Goal: Complete application form: Complete application form

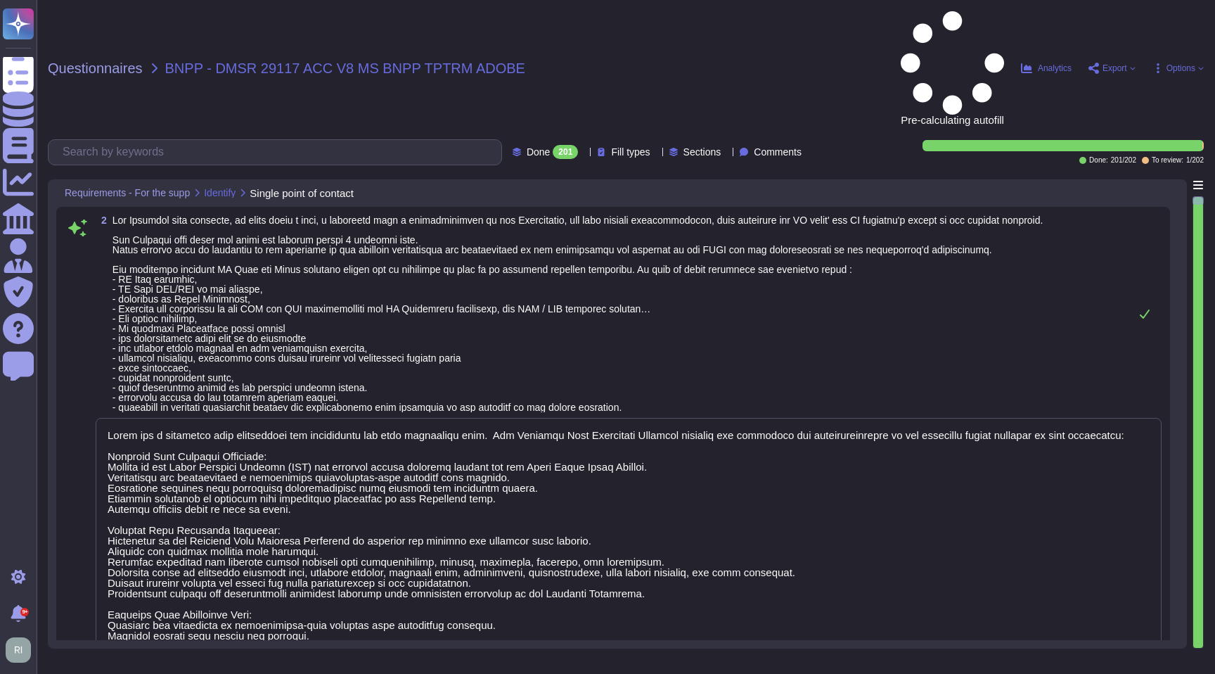
type textarea "Lorem ips d sitametco adip elitseddoei tem incididuntu lab etdo magnaaliqu enim…"
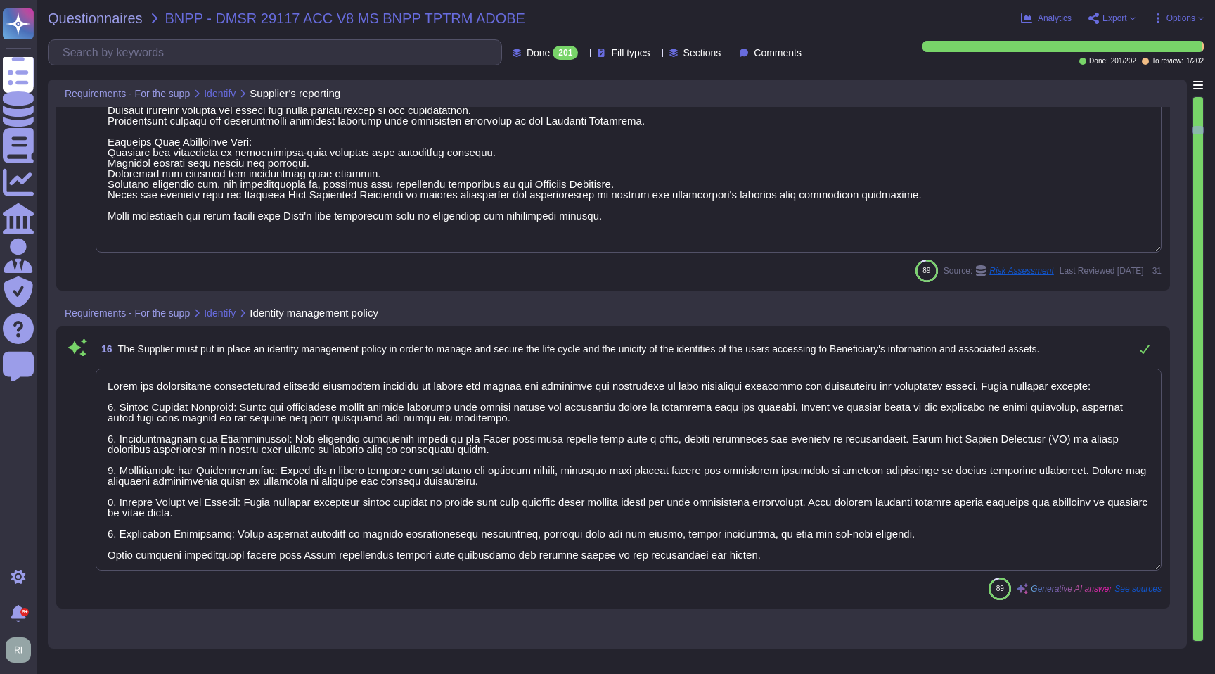
type textarea "Lorem ips d sitametco adip elitseddoei tem incididuntu lab etdo magnaaliqu enim…"
type textarea "Adobe has established comprehensive identity management policies to manage and …"
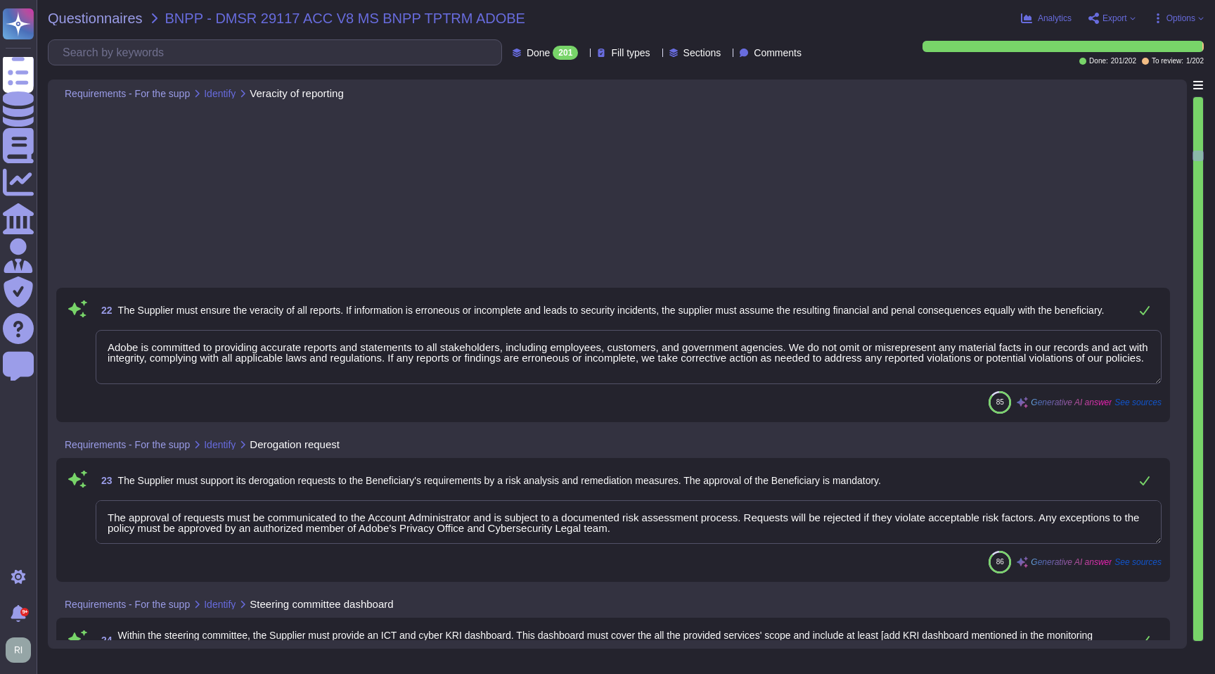
type textarea "The approval of requests must be communicated to the Account Administrator and …"
type textarea "The corporate risk register is maintained by the information security team, led…"
type textarea "Adobe conducts background checks for all employees, including vendor contractor…"
type textarea "As part of the hiring process, background checks must be conducted on all Adobe…"
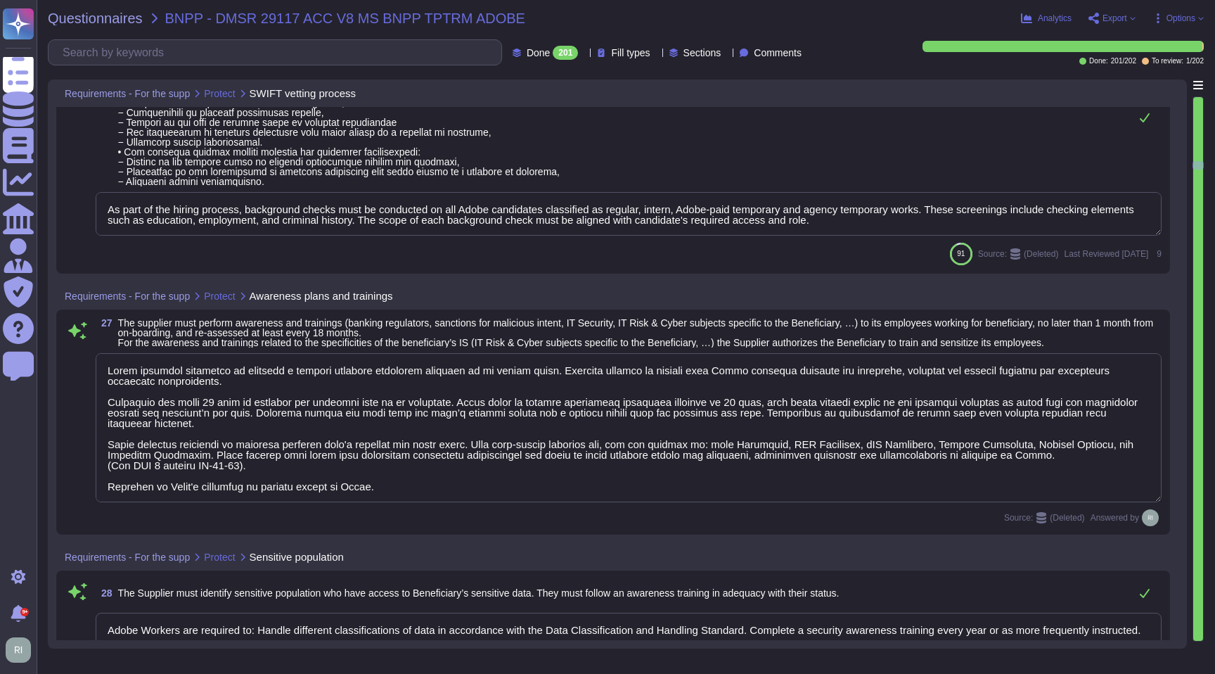
type textarea "Lorem ipsumdol sitametco ad elitsedd e tempori utlabore etdolorem aliquaen ad m…"
type textarea "Adobe Workers are required to: Handle different classifications of data in acco…"
type textarea "Anyone who violates the Information Security policy, or policies outlined in th…"
type textarea "Adobe employees are required to sign an agreement that they will preserve the c…"
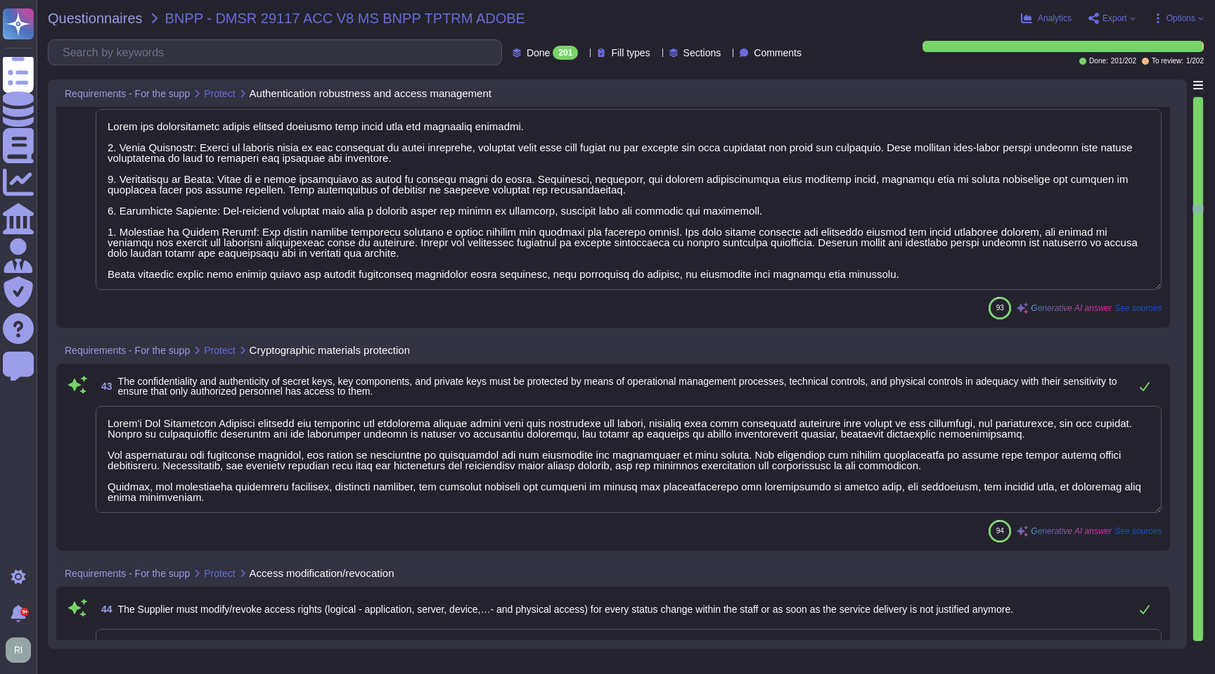
type textarea "All logical access accounts have a quarterly review. (See SOC 2 Control IAM-01-…"
type textarea "Adobe restricts the use of shared and group authentication credentials. Authent…"
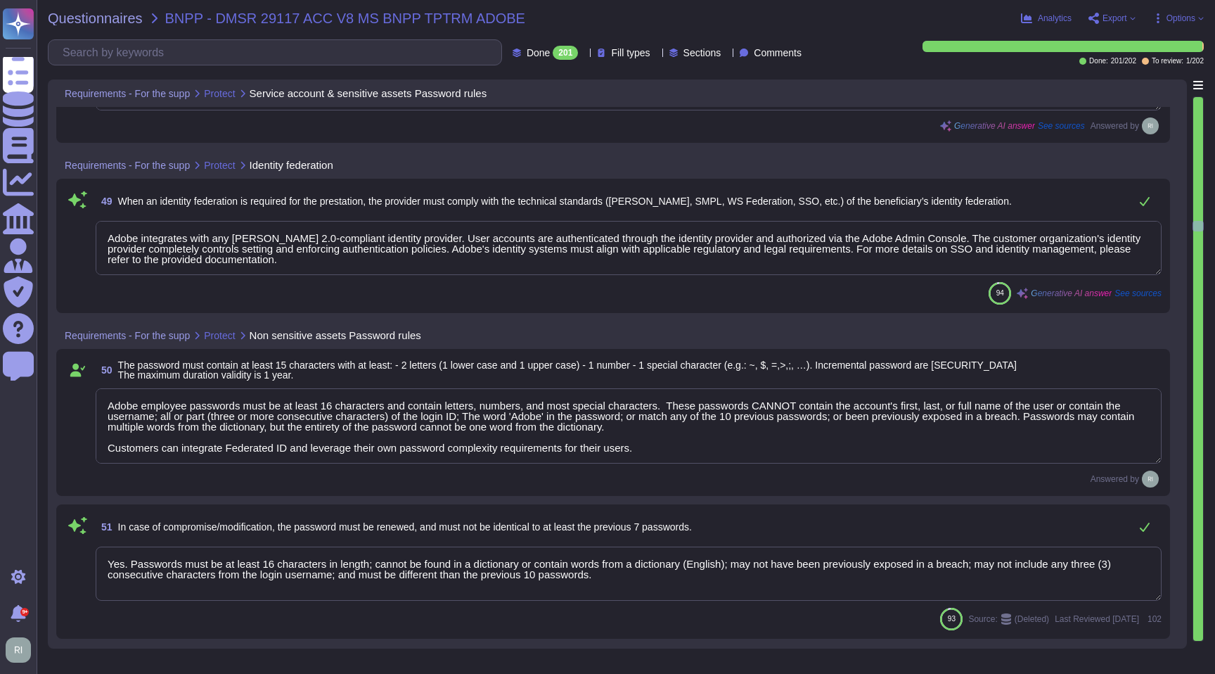
type textarea "- Rule: Passwords must be at least 16 characters in length, cannot be found in …"
type textarea "Adobe integrates with any [PERSON_NAME] 2.0-compliant identity provider. User a…"
type textarea "Adobe employee passwords must be at least 16 characters and contain letters, nu…"
type textarea "Yes. Passwords must be at least 16 characters in length; cannot be found in a d…"
type textarea "The Business continuity plan is documented and reviewed annually and attested b…"
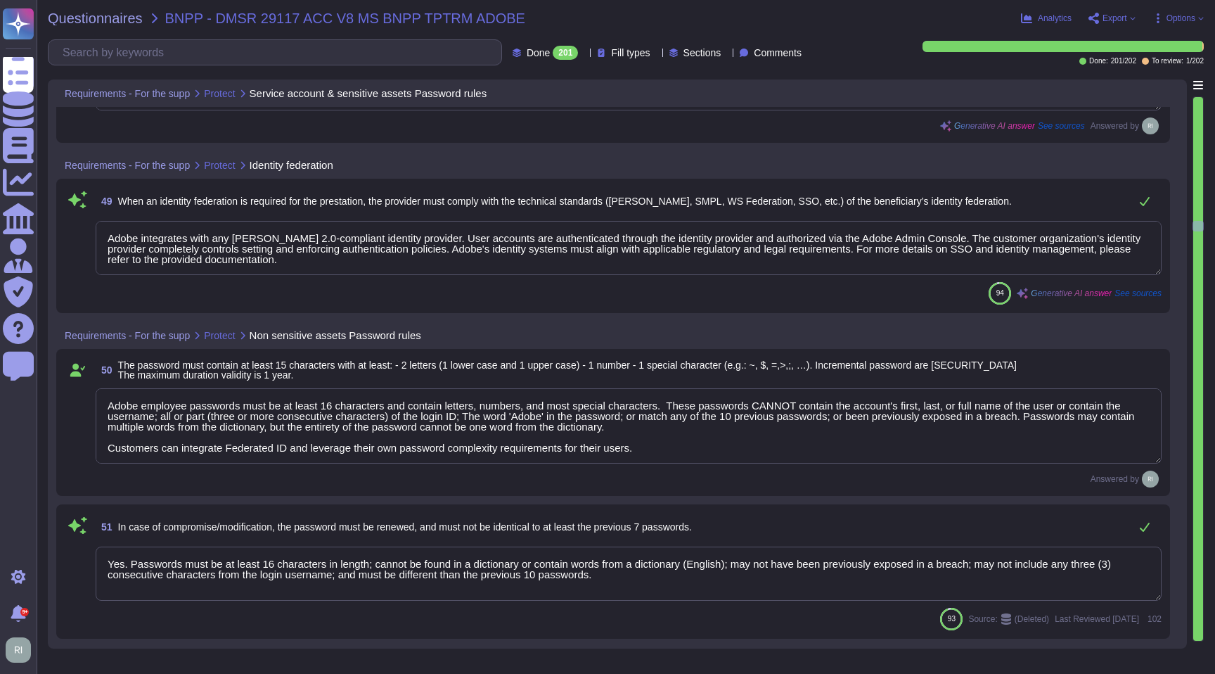
type textarea "The Business continuity plan is documented and reviewed annually and attested b…"
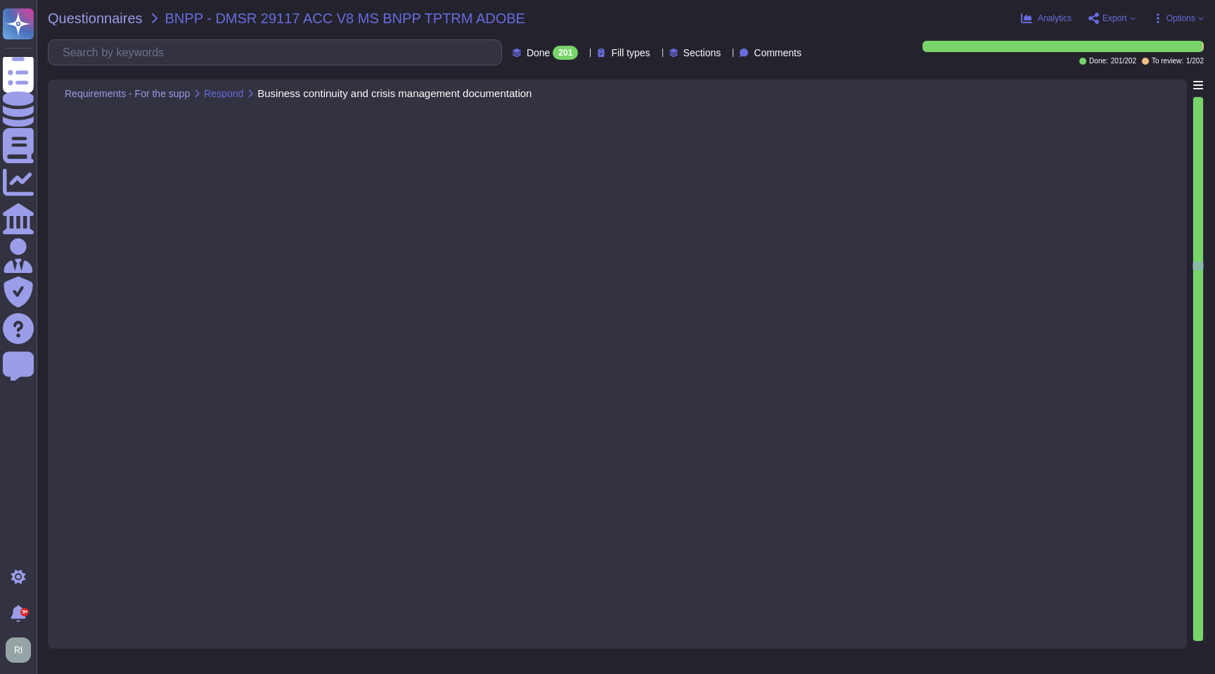
type textarea "Adobe has established various standards and policies to ensure the security of …"
type textarea "Secure remote access to Adobe-operated networks uses 128-bit encryption or high…"
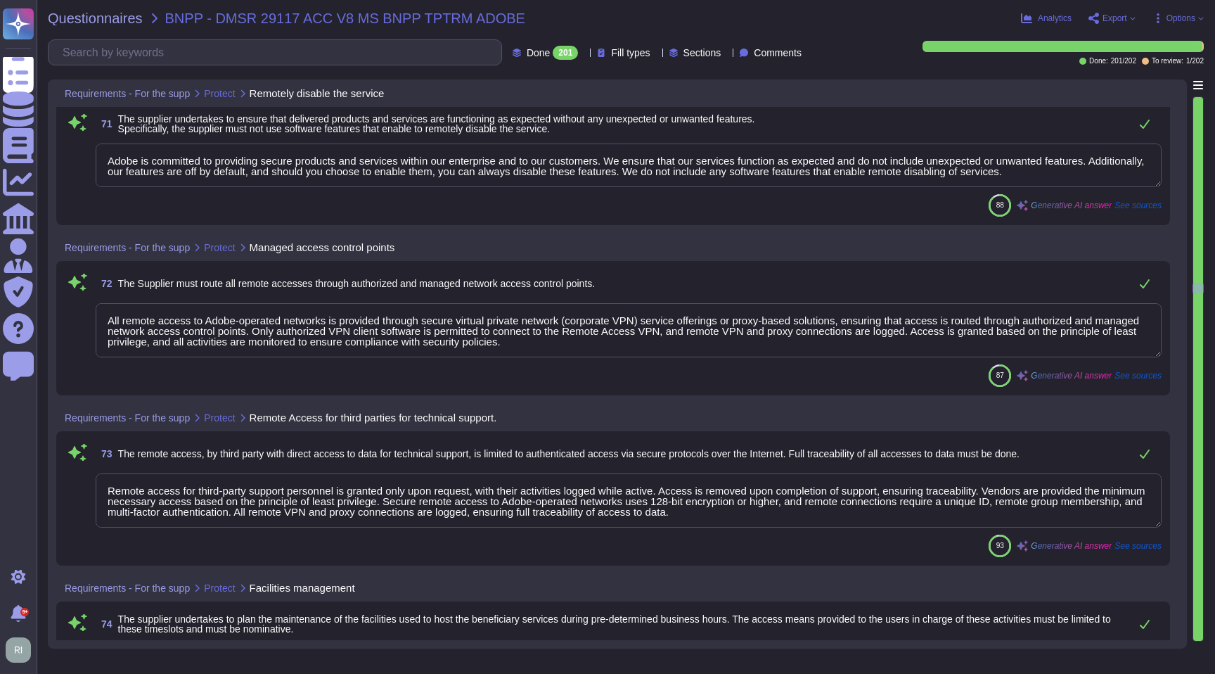
type textarea "Adobe is committed to providing secure products and services within our enterpr…"
type textarea "All remote access to Adobe-operated networks is provided through secure virtual…"
type textarea "Remote access for third-party support personnel is granted only upon request, w…"
type textarea "To help protect physical access to customer data and systems, and to limit acce…"
type textarea "Adobe data centers implement a range of physical protections against various ri…"
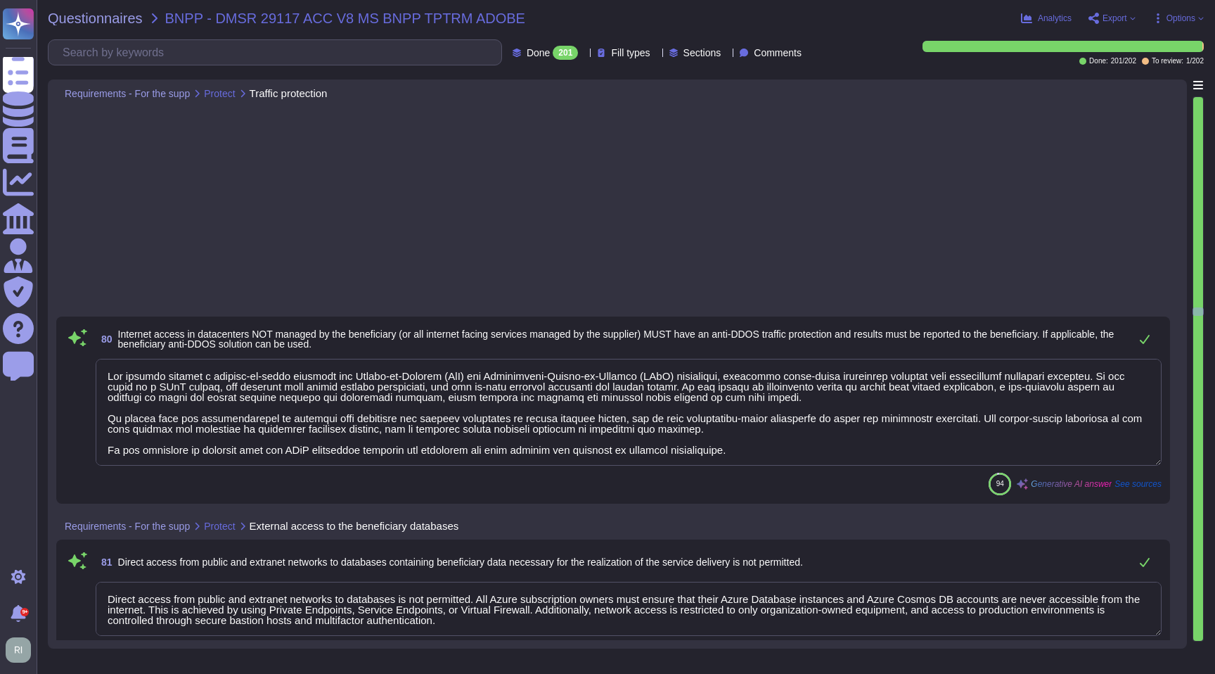
type textarea "Adobe has established the Bring Your Own Device (BYOD) Standard, which outlines…"
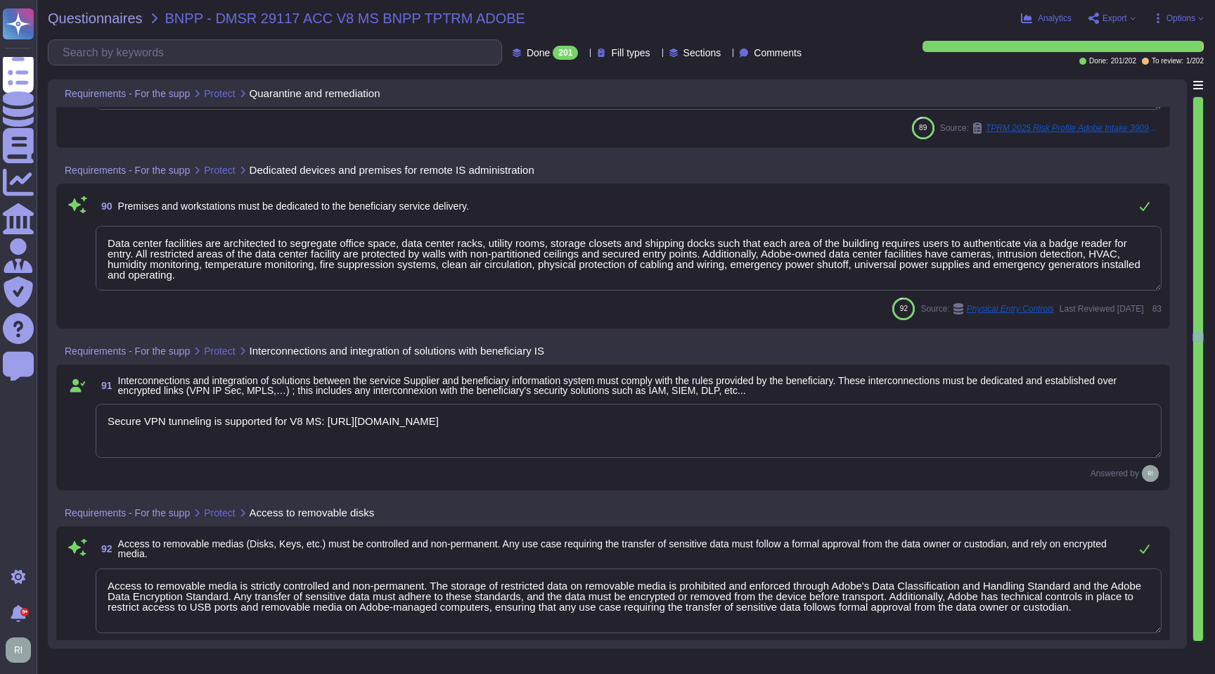
type textarea "Only organization owned equipment are permitted to connect from internal networ…"
type textarea "Data center facilities are architected to segregate office space, data center r…"
type textarea "Secure VPN tunneling is supported for V8 MS: [URL][DOMAIN_NAME]"
type textarea "Access to removable media is strictly controlled and non-permanent. The storage…"
type textarea "Remote access requires two-factor authentication with an RSA security token thr…"
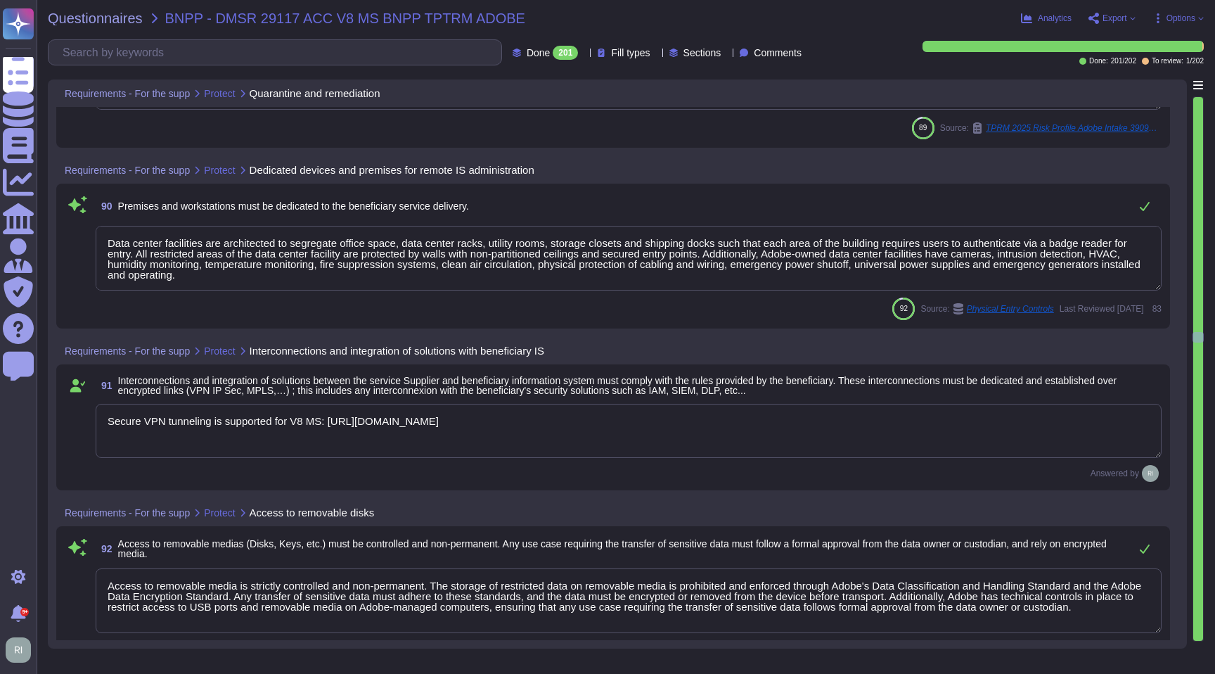
type textarea "Adobe performs regular backups of customer data and validates the restoration o…"
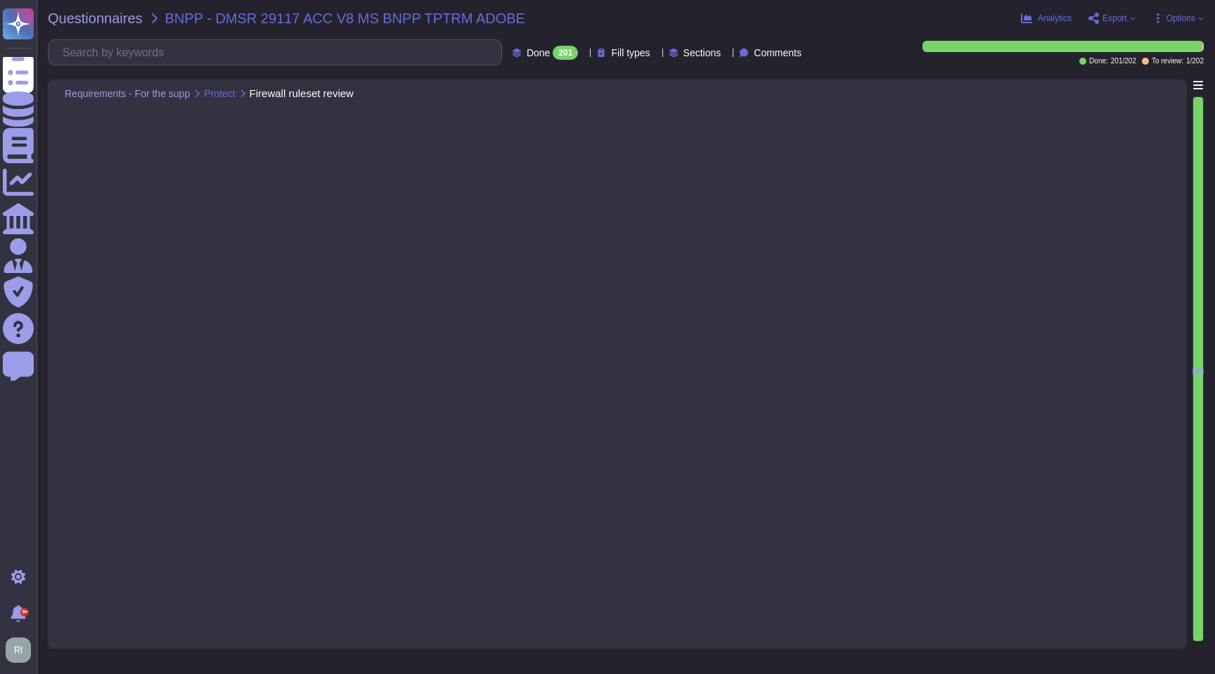
type textarea "For customer-facing products as defined in Adobe's Current List of Certificatio…"
type textarea "Uptime status can be found here: [URL][DOMAIN_NAME]. Customers can subscribe fo…"
type textarea "Adobe's remediation process includes documenting any identified vulnerabilities…"
type textarea "Adobe conducts proactive and regular vulnerability scanning on a scheduled basi…"
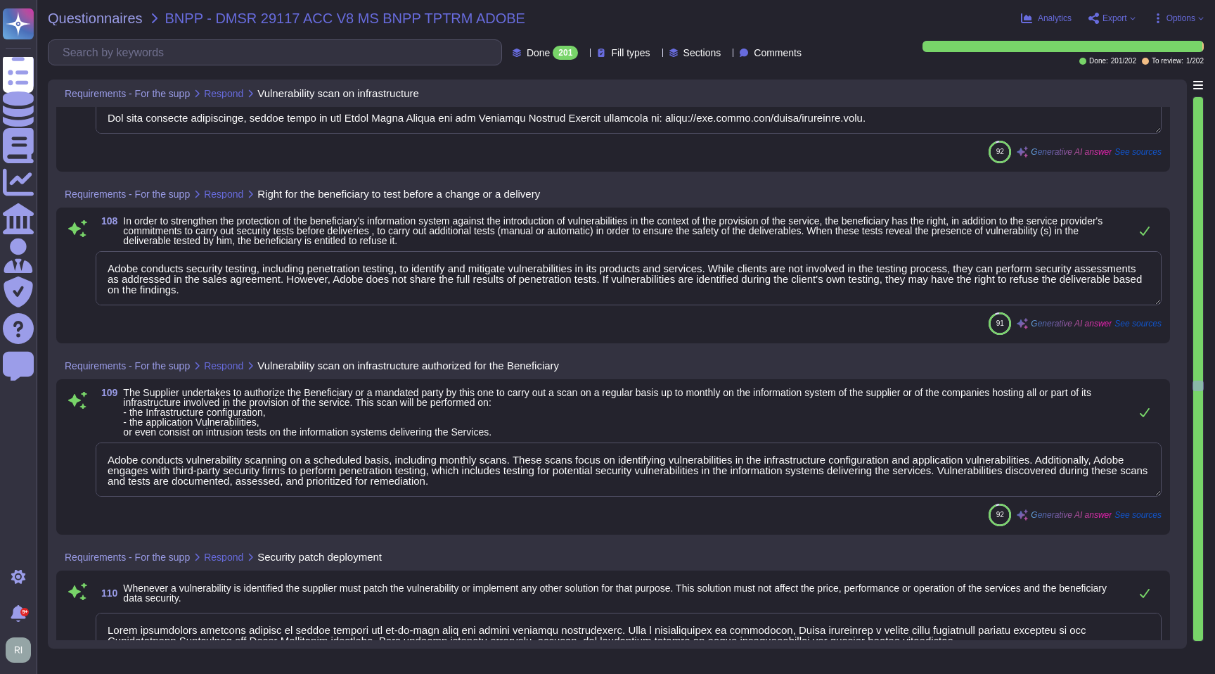
type textarea "Adobe conducts security testing, including penetration testing, to identify and…"
type textarea "Adobe conducts vulnerability scanning on a scheduled basis, including monthly s…"
type textarea "Adobe prioritizes security patches to ensure systems are up-to-date with the la…"
type textarea "Adobe has a formal patch management process governed by the Vulnerability Manag…"
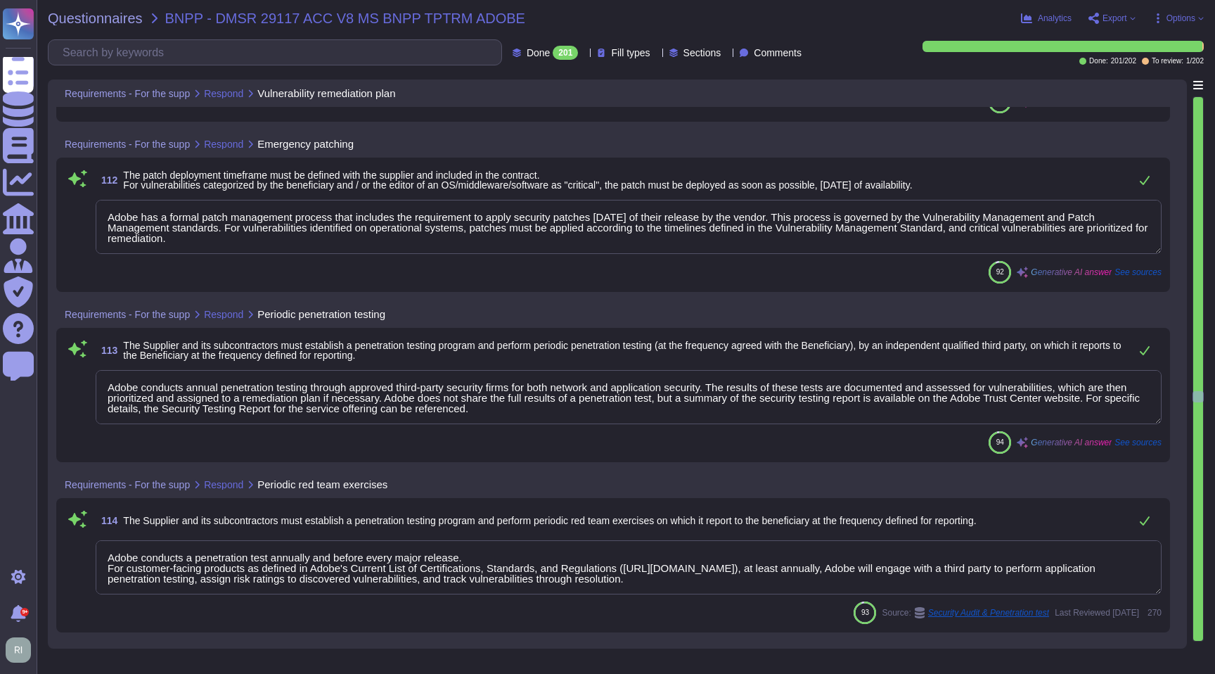
type textarea "Adobe has a formal patch management process that includes the requirement to ap…"
type textarea "Adobe conducts annual penetration testing through approved third-party security…"
type textarea "Adobe conducts a penetration test annually and before every major release. For …"
type textarea "Adobe continuously monitors the threat landscape and utilizes various tools to …"
type textarea "Adobe approves and engages with leading third-party security firms to perform p…"
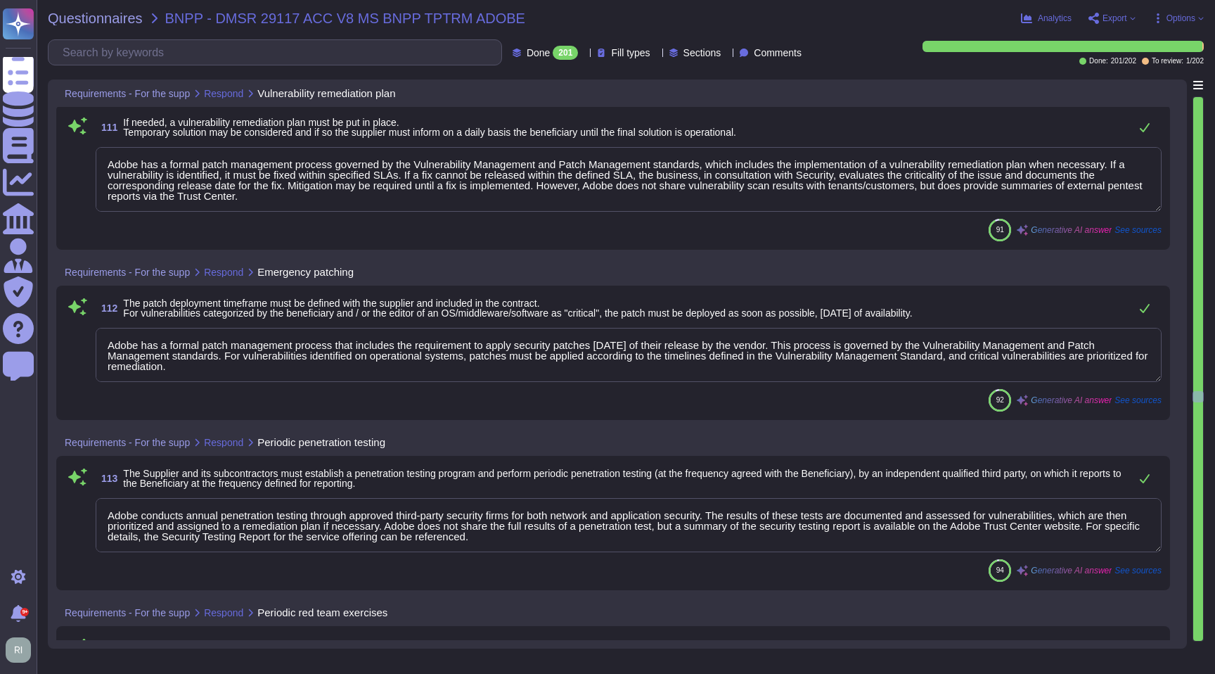
scroll to position [22175, 0]
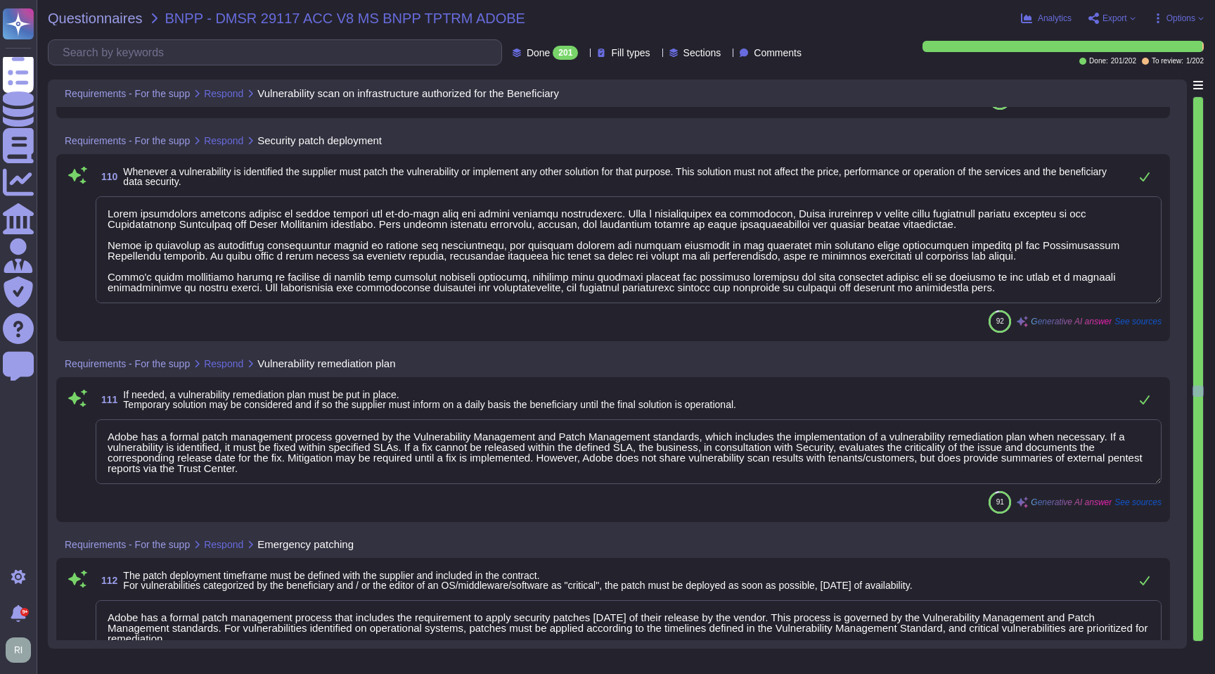
type textarea "Adobe conducts vulnerability scanning on a scheduled basis, including monthly s…"
type textarea "Adobe prioritizes security patches to ensure systems are up-to-date with the la…"
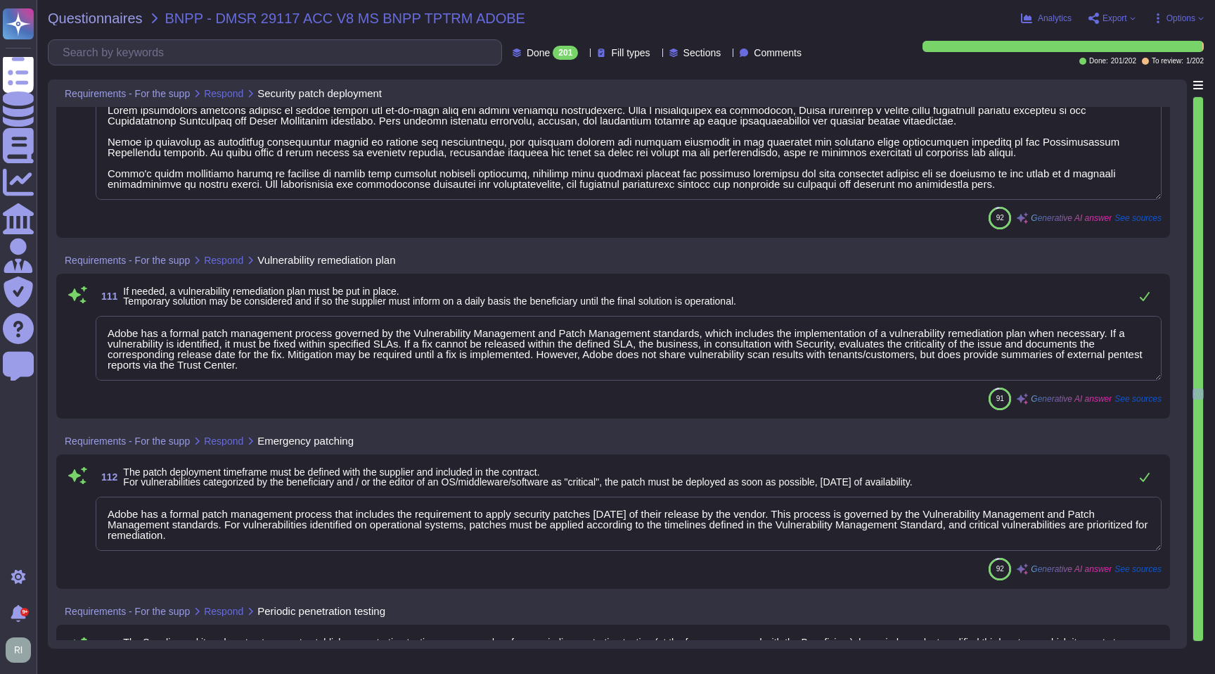
type textarea "Adobe continuously monitors the threat landscape and utilizes various tools to …"
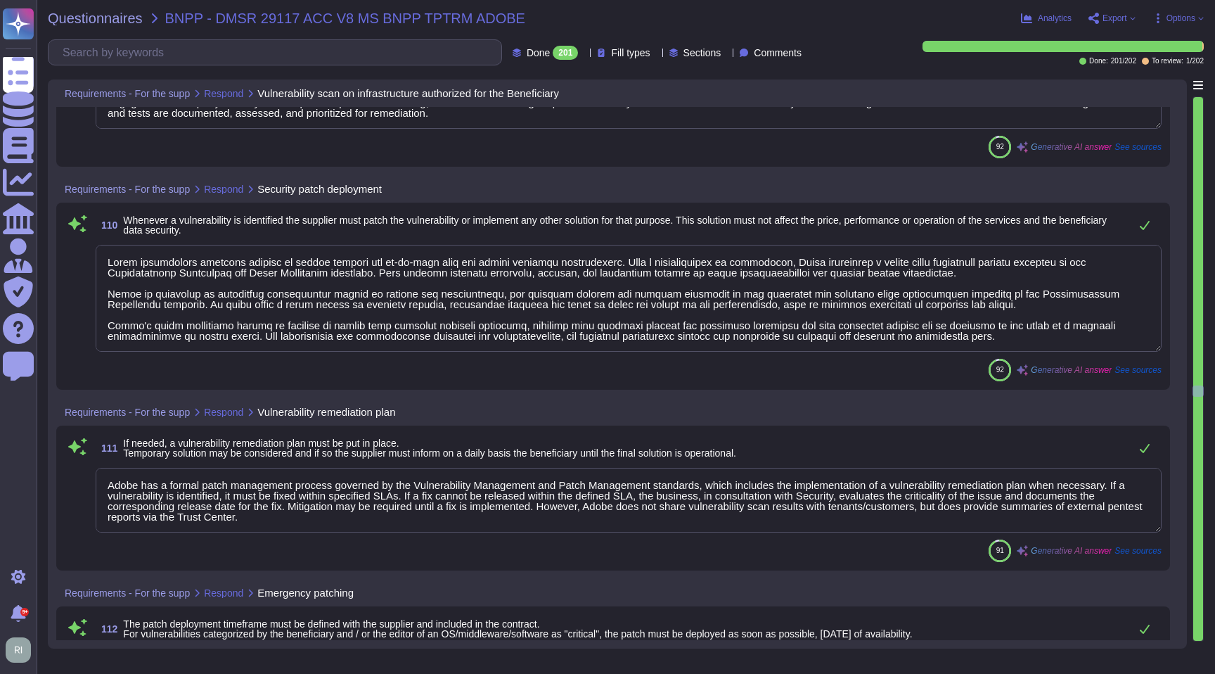
type textarea "Adobe conducts vulnerability scanning on a scheduled basis, including monthly s…"
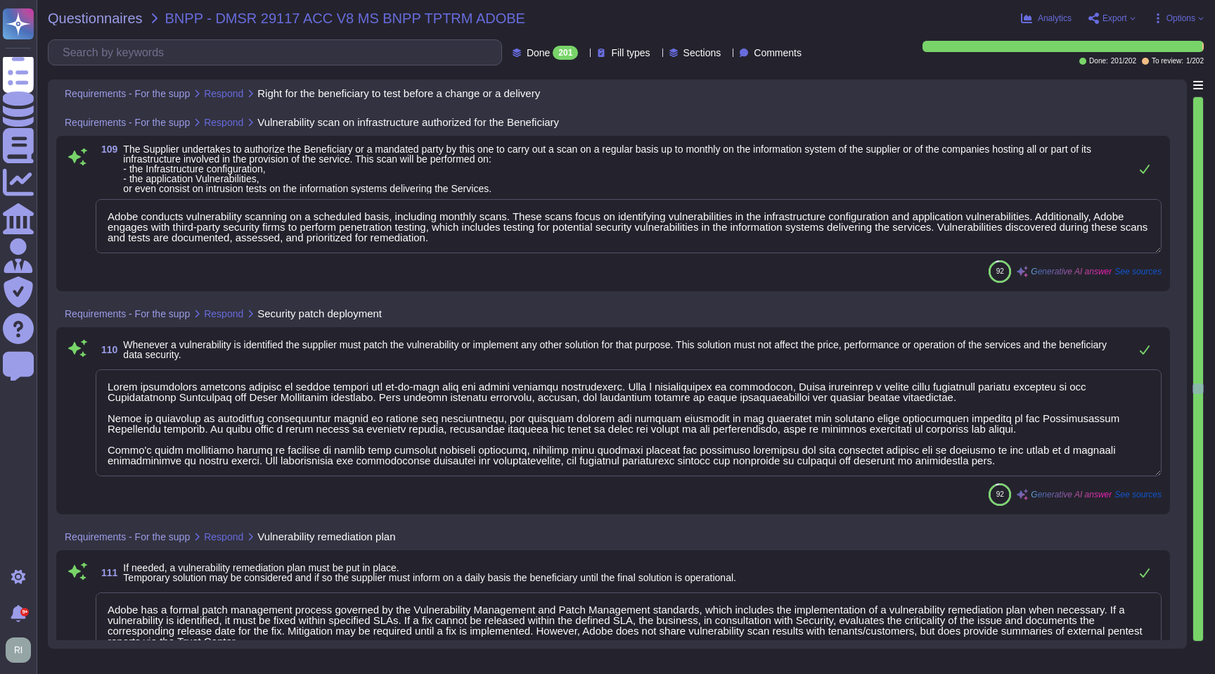
type textarea "Adobe conducts security testing, including penetration testing, to identify and…"
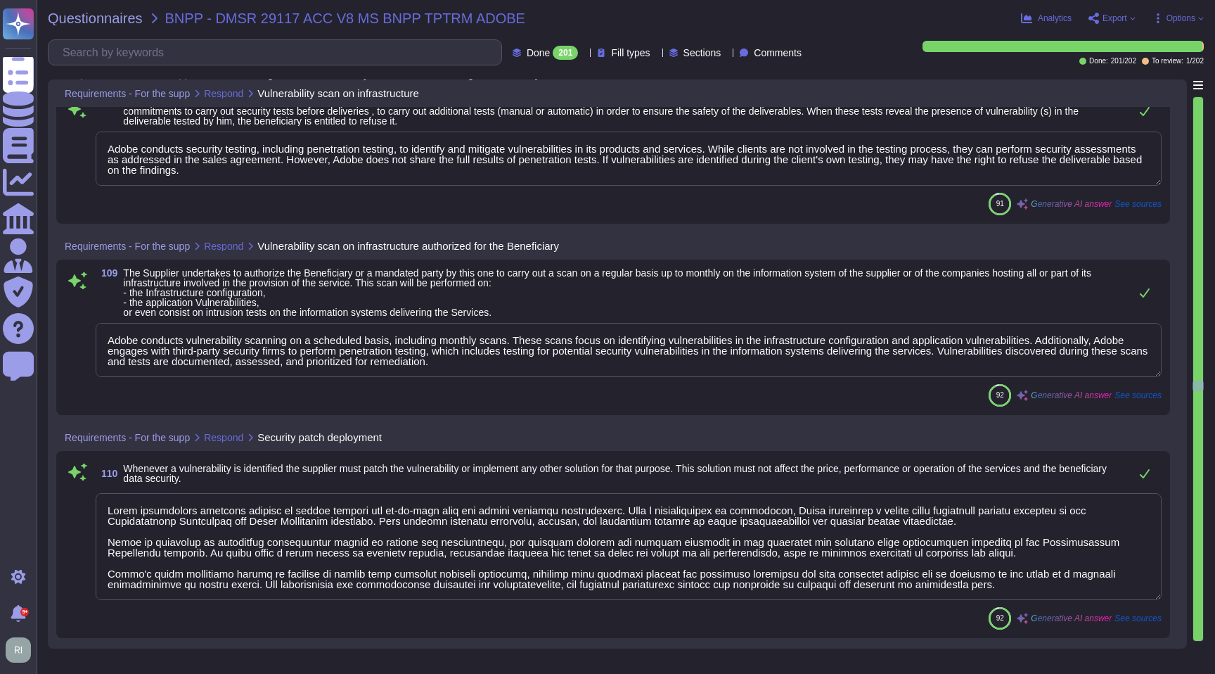
type textarea "Adobe conducts proactive and regular vulnerability scanning on a scheduled basi…"
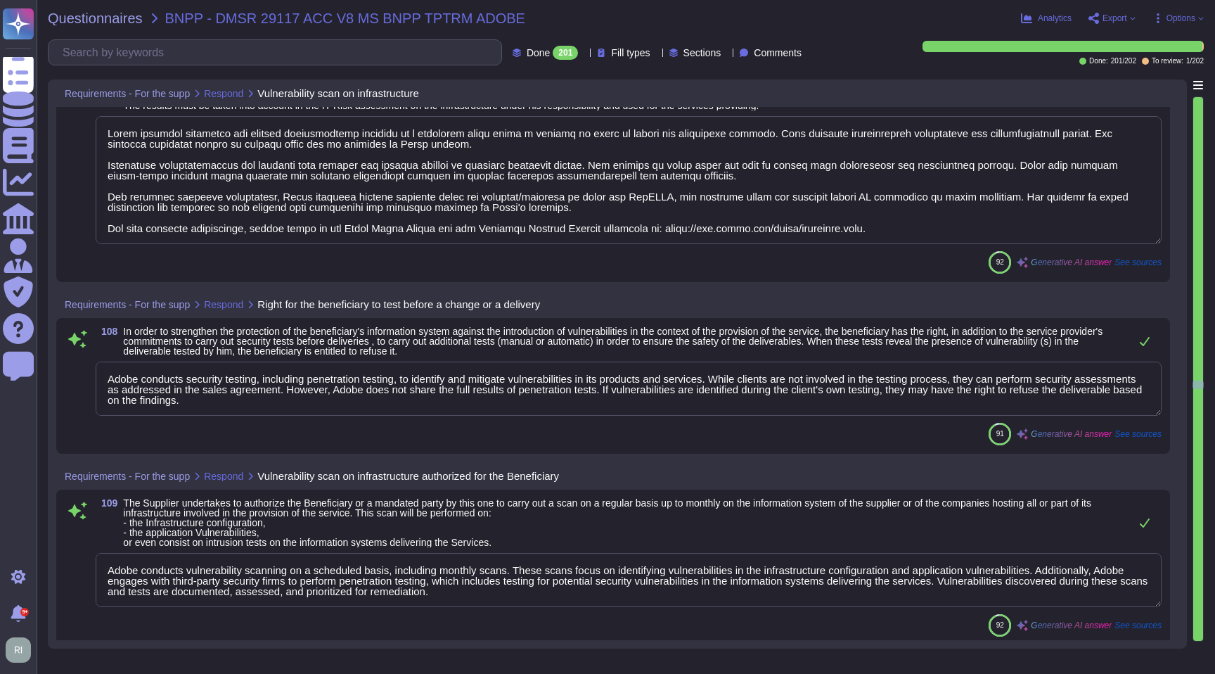
scroll to position [21643, 0]
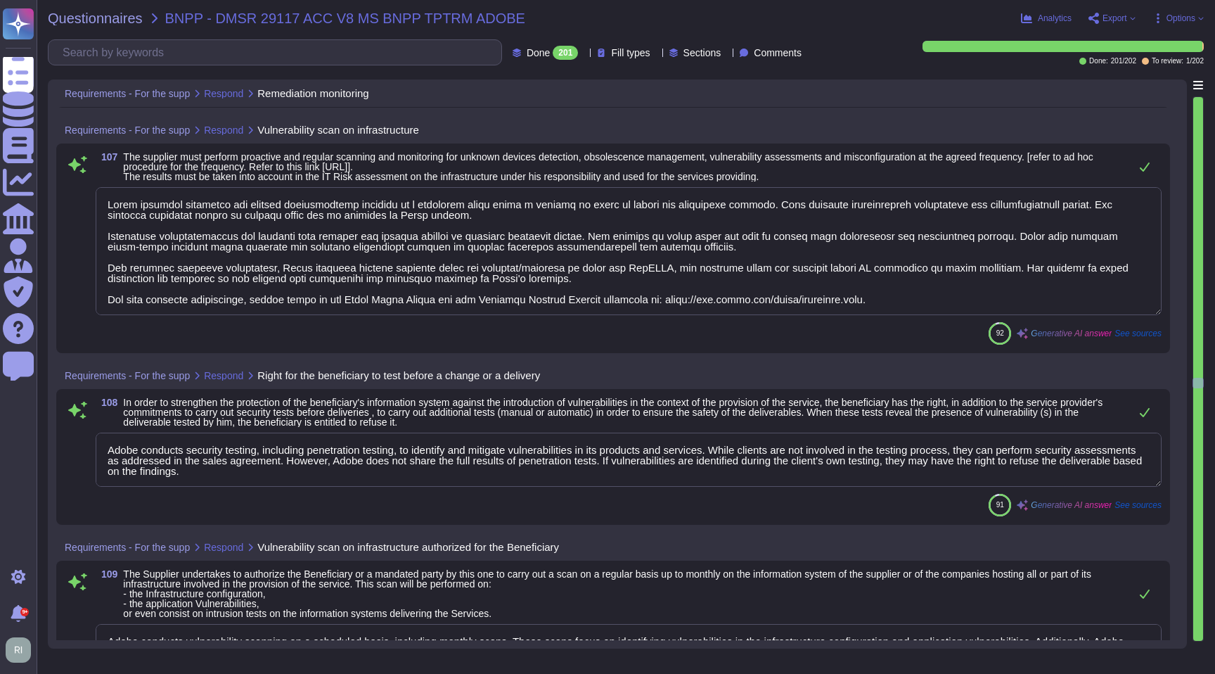
type textarea "Adobe's remediation process includes documenting any identified vulnerabilities…"
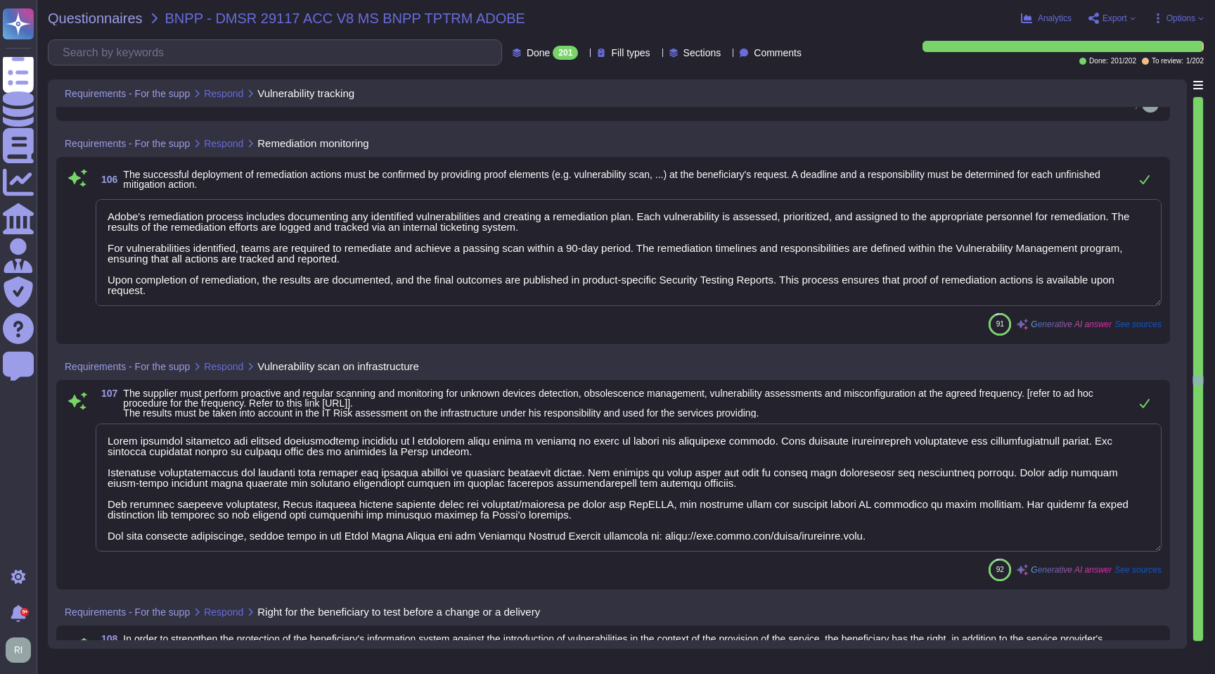
type textarea "Uptime status can be found here: [URL][DOMAIN_NAME]. Customers can subscribe fo…"
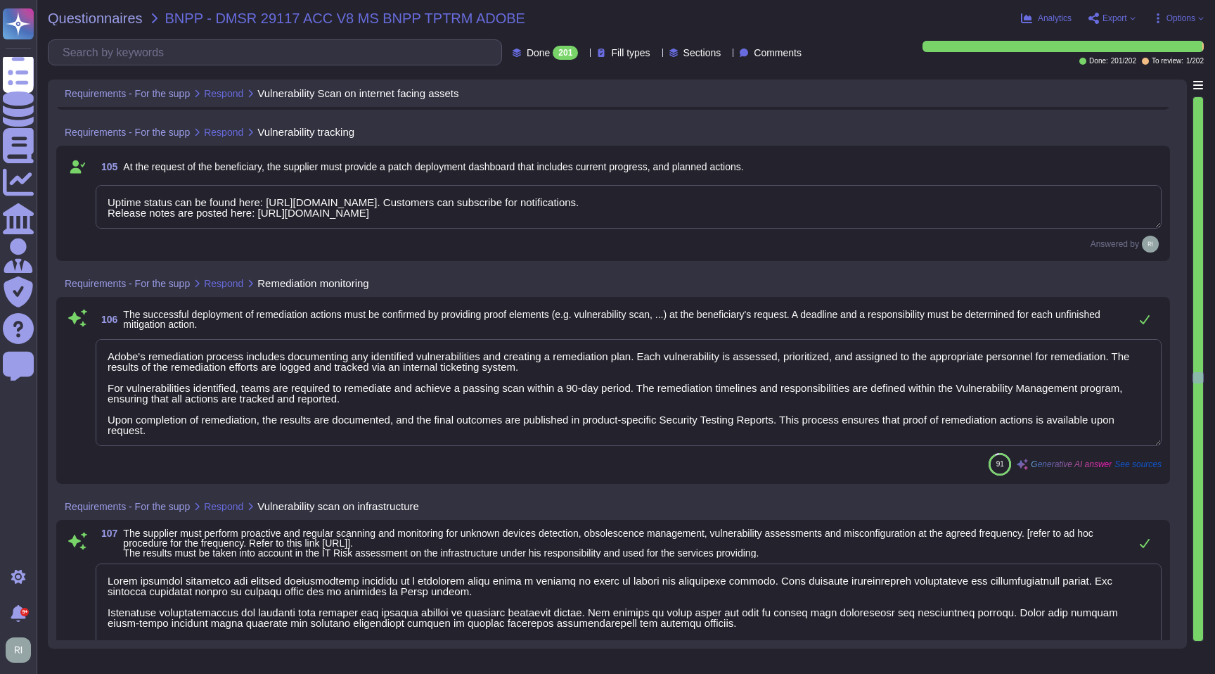
type textarea "For customer-facing products as defined in Adobe's Current List of Certificatio…"
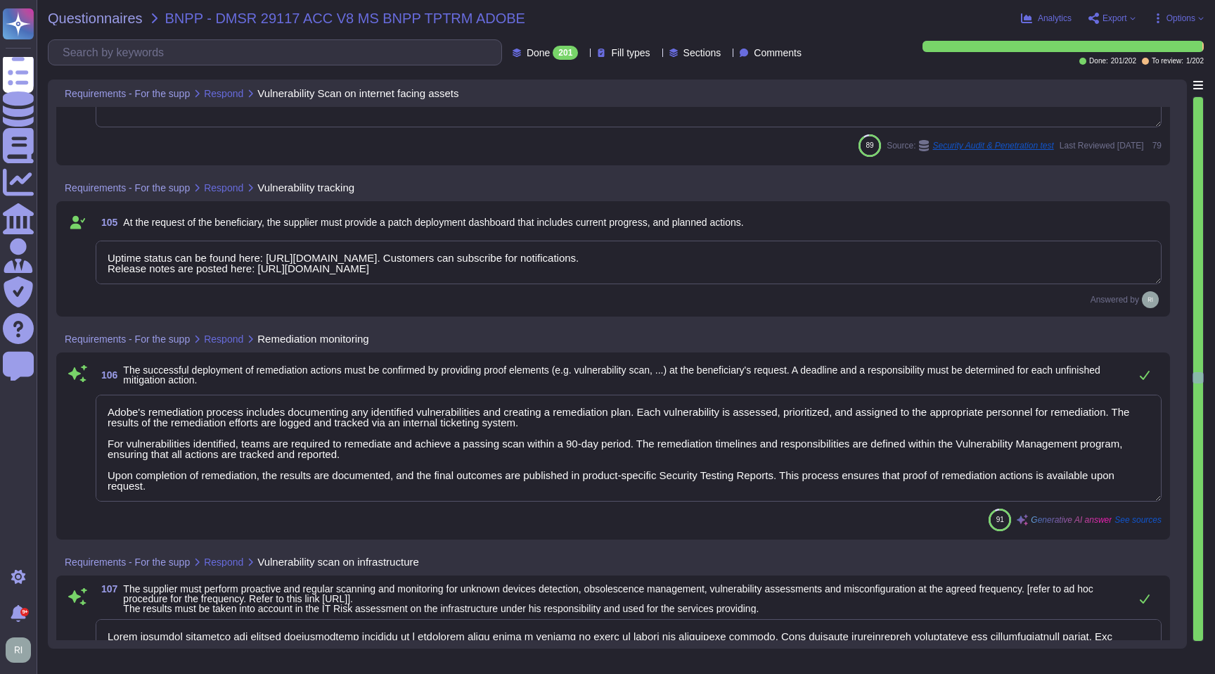
scroll to position [21177, 0]
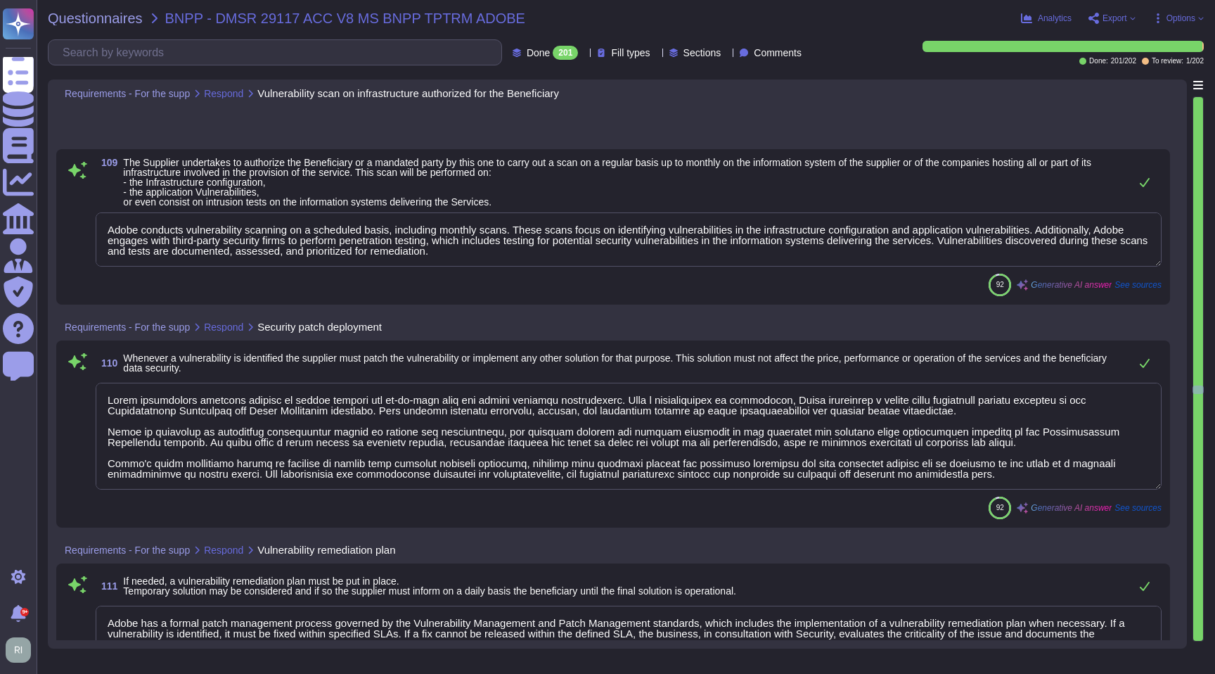
type textarea "Adobe conducts vulnerability scanning on a scheduled basis, including monthly s…"
type textarea "Adobe prioritizes security patches to ensure systems are up-to-date with the la…"
type textarea "Adobe has a formal patch management process governed by the Vulnerability Manag…"
type textarea "Adobe has a formal patch management process that includes the requirement to ap…"
type textarea "Adobe conducts annual penetration testing through approved third-party security…"
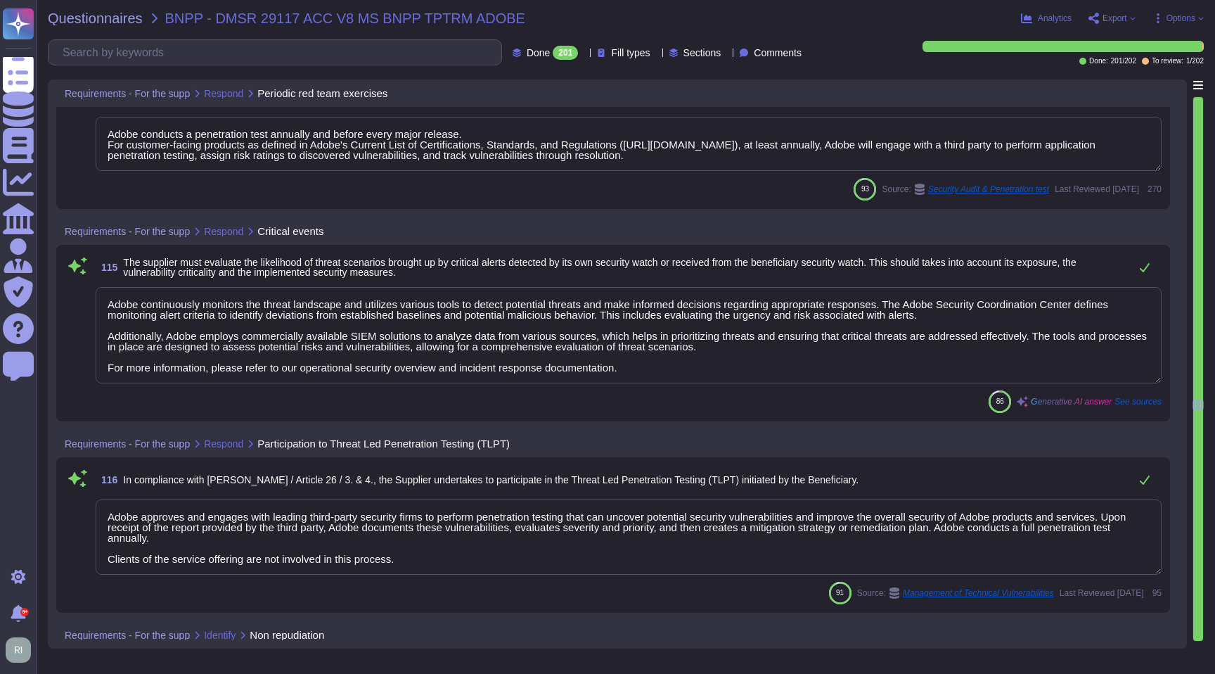
type textarea "Adobe conducts a penetration test annually and before every major release. For …"
type textarea "Adobe continuously monitors the threat landscape and utilizes various tools to …"
type textarea "Adobe approves and engages with leading third-party security firms to perform p…"
type textarea "Lorem ipsumdo sita consecteturadi eli sedd eiusmodtemp inc utlabo etdolor magna…"
type textarea "Logs identify or contain at least the following elements, directly or indirectl…"
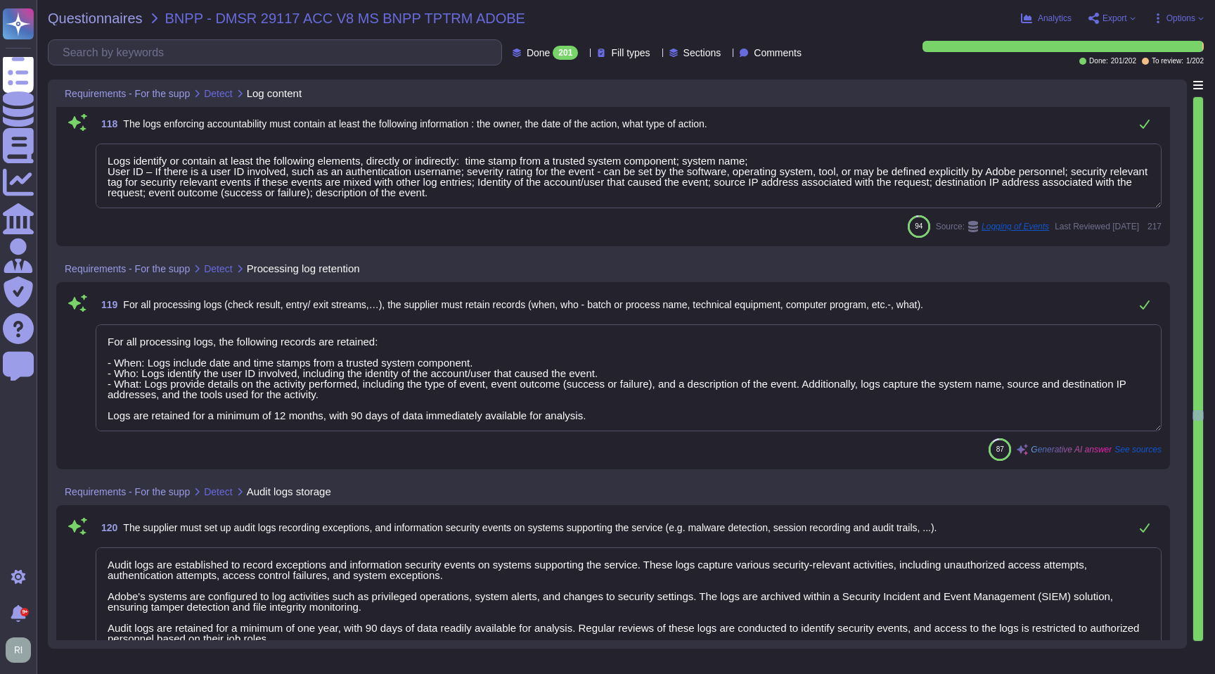
type textarea "For all processing logs, the following records are retained: - When: Logs inclu…"
type textarea "Audit logs are established to record exceptions and information security events…"
type textarea "Adobe implements physical access logs that are recorded and/or logged to assist…"
type textarea "As the Data Processor, Adobe processes personal data in accordance with the ins…"
type textarea "Adobe will provide customer logs upon request."
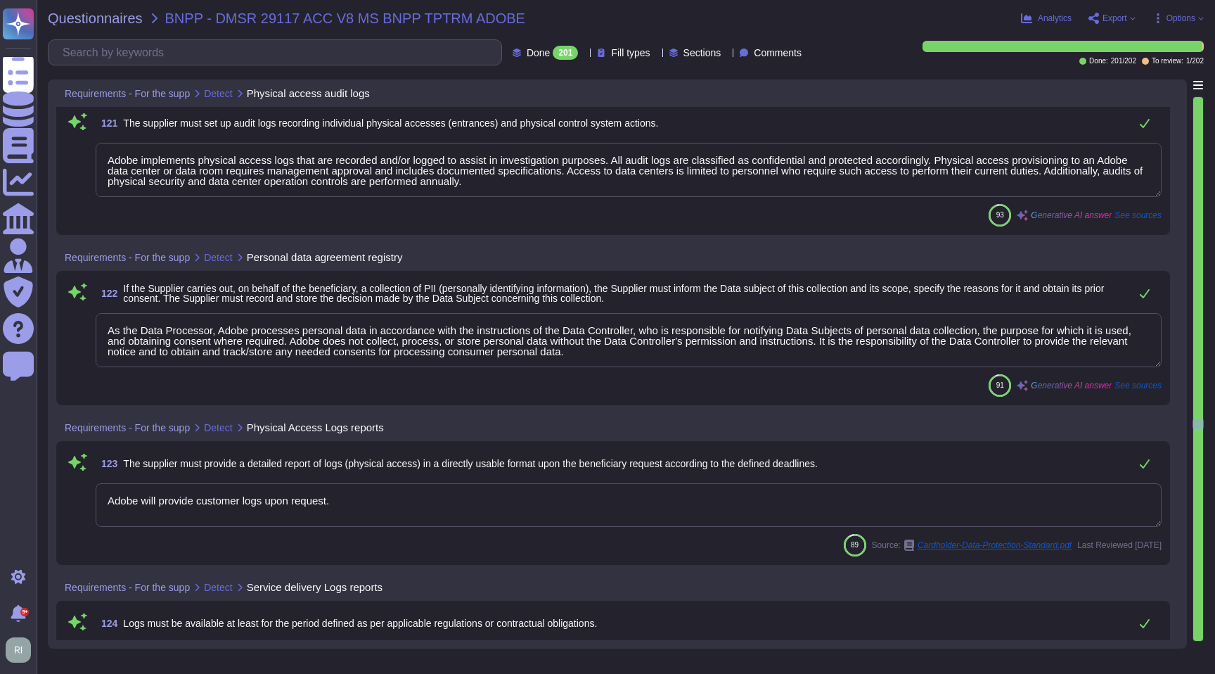
type textarea "Logs are retained within the SIEM or log aggregation service for a minimum peri…"
type textarea "Adobe’s production systems adhere to the logging requirements documented in the…"
type textarea "Access to audit logs is governed by Adobe's access management processes, which …"
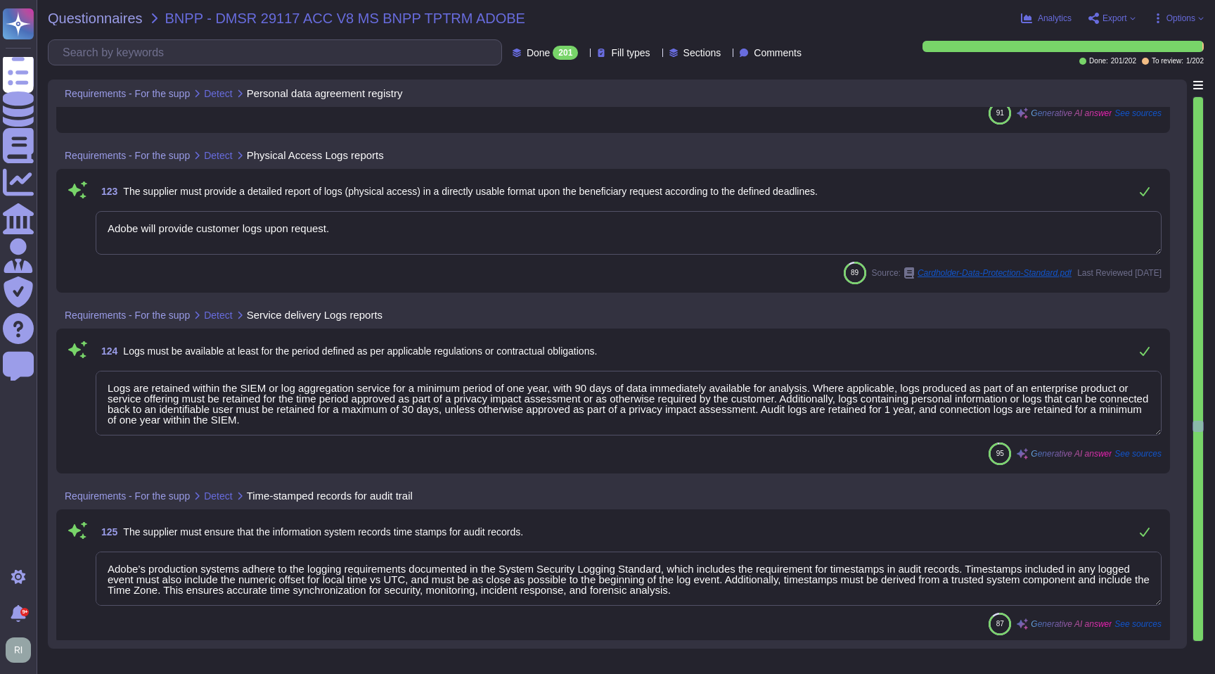
type textarea "Logs are governed by Adobe's access management processes and are restricted to …"
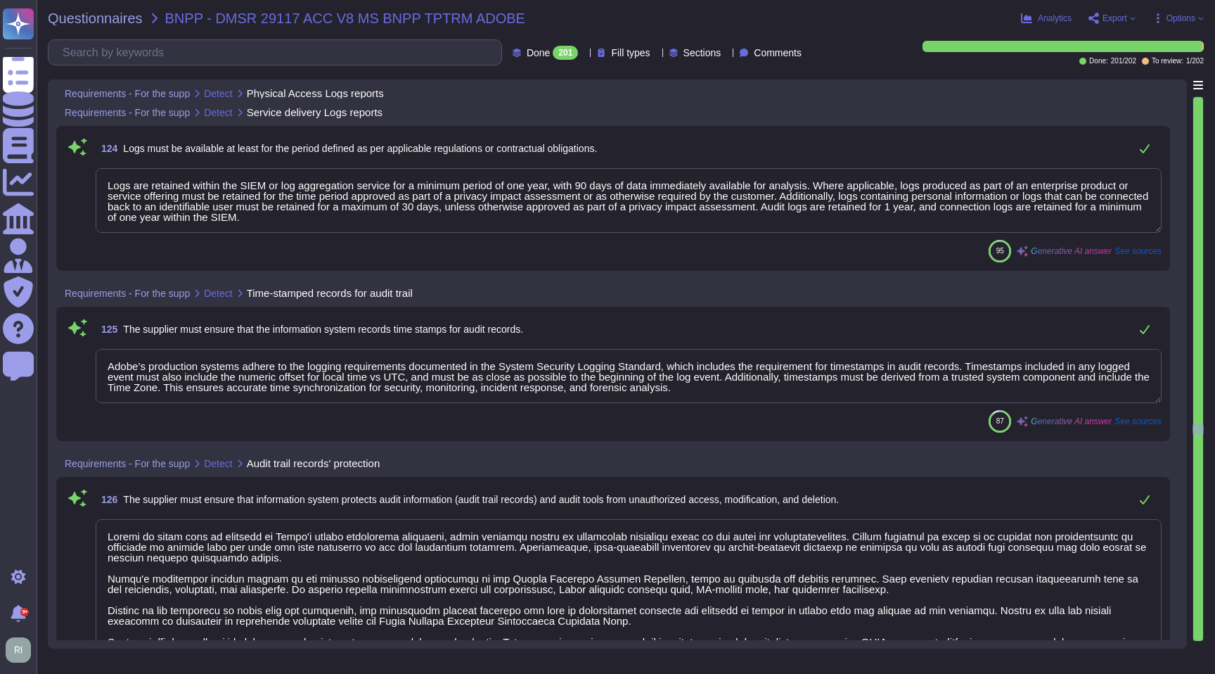
type textarea "Logs must not contain sensitive information such as passwords, PINs, clear text…"
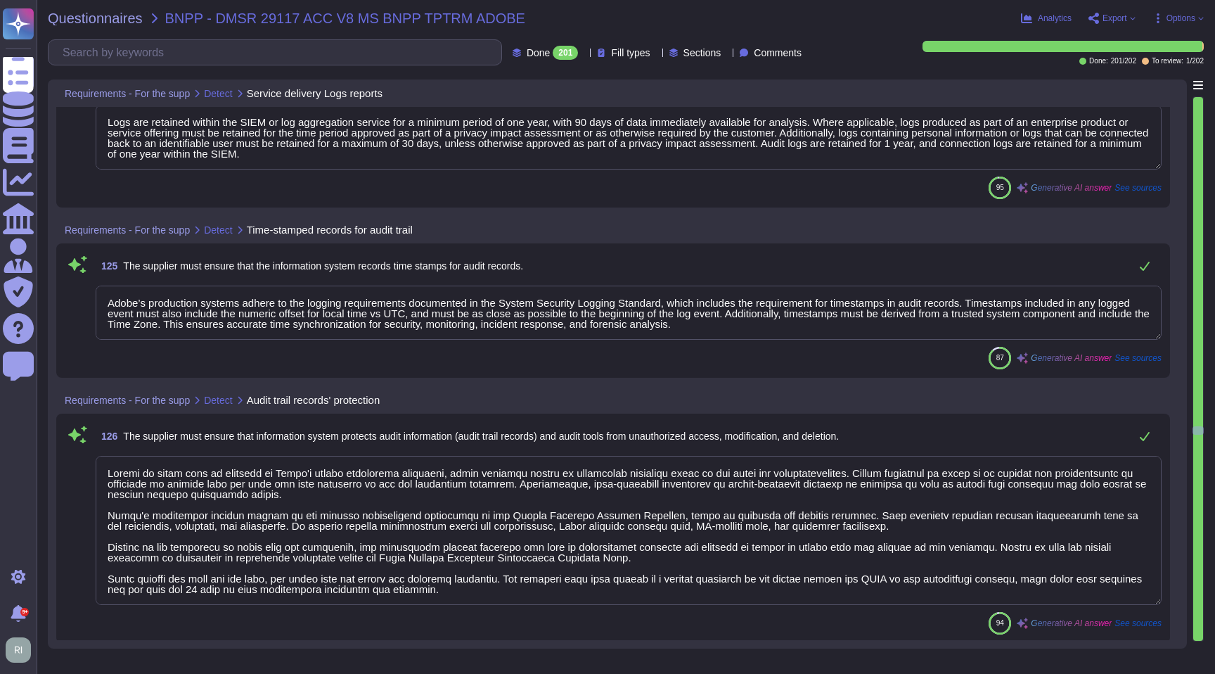
scroll to position [24893, 0]
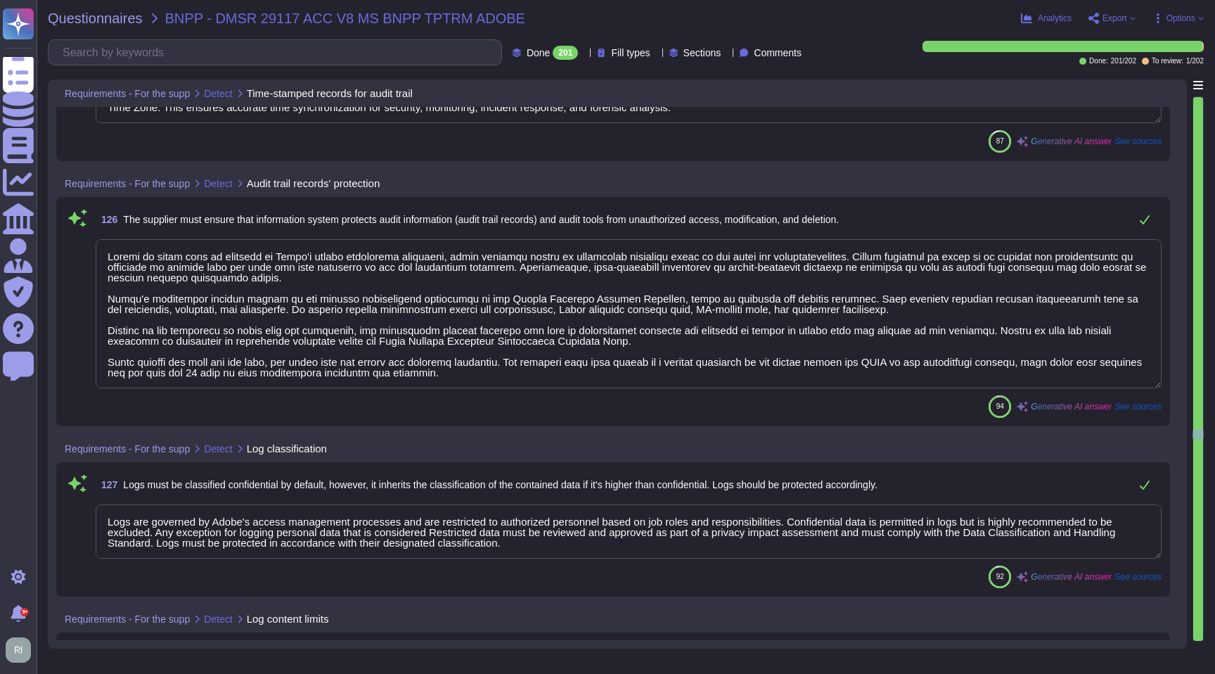
type textarea "- Adobe maintains a centralized log aggregation capability that can be used for…"
type textarea "Adobe has a documented and approved incident response plan that outlines a comp…"
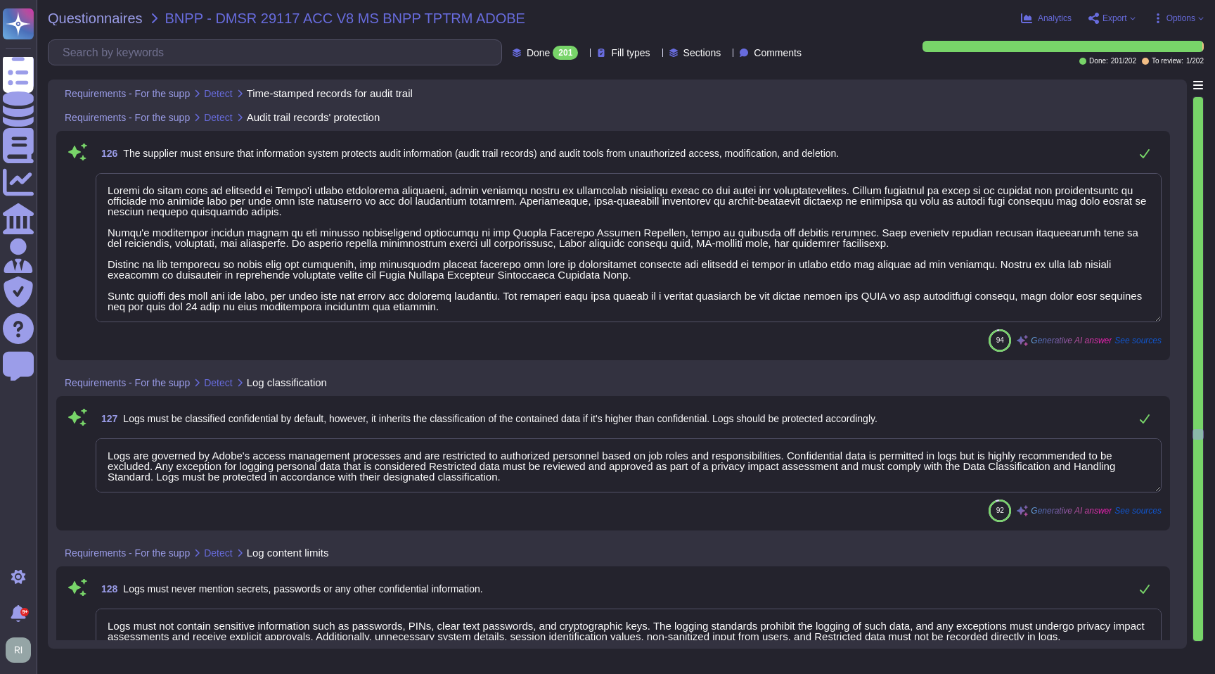
scroll to position [25154, 0]
type textarea "Adobe’s production systems adhere to the logging requirements documented in the…"
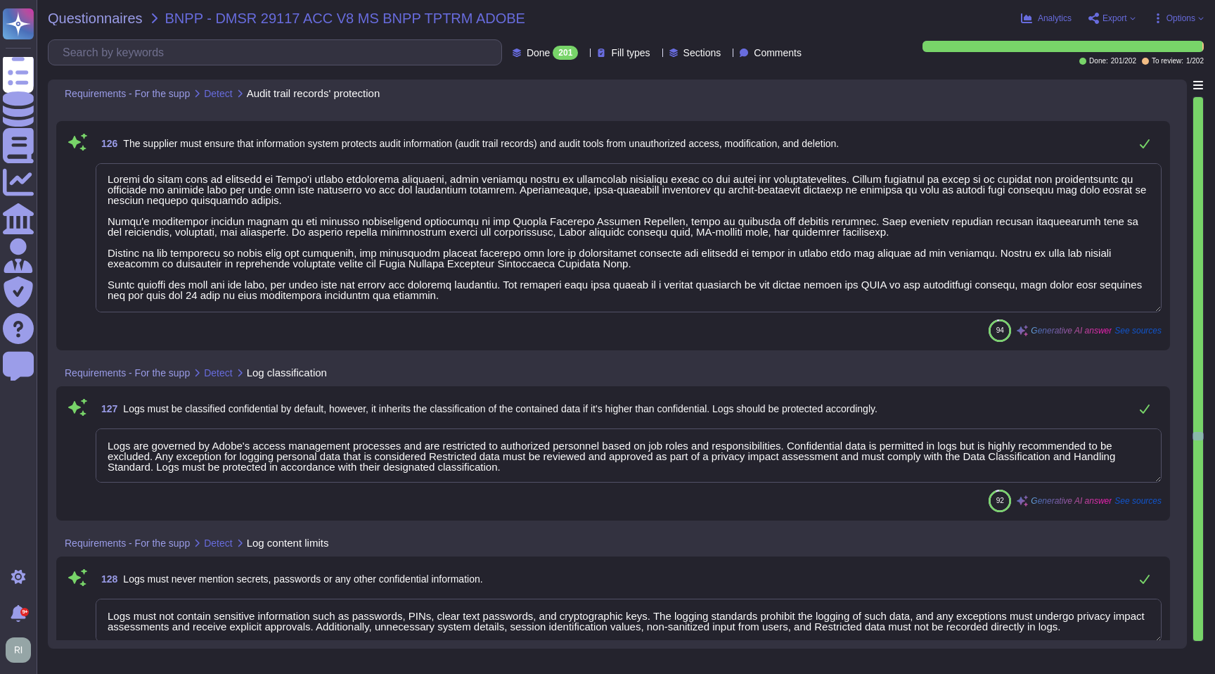
scroll to position [25121, 0]
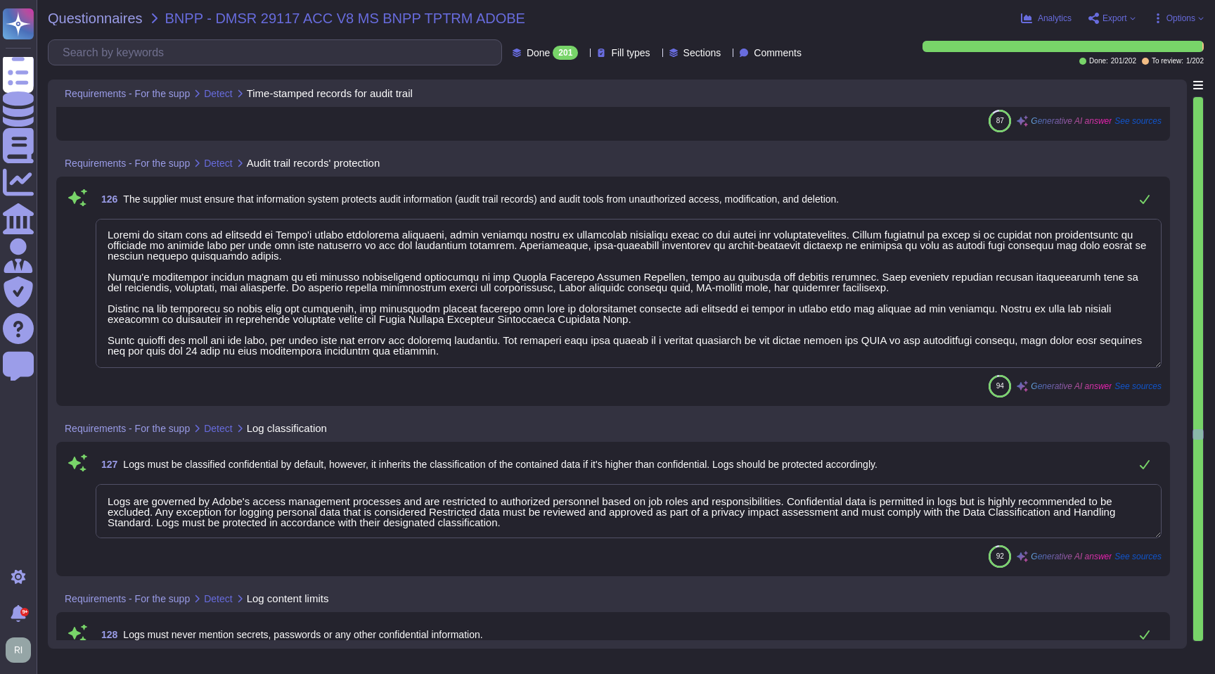
type textarea "Adobe’s production systems adhere to the logging requirements documented in the…"
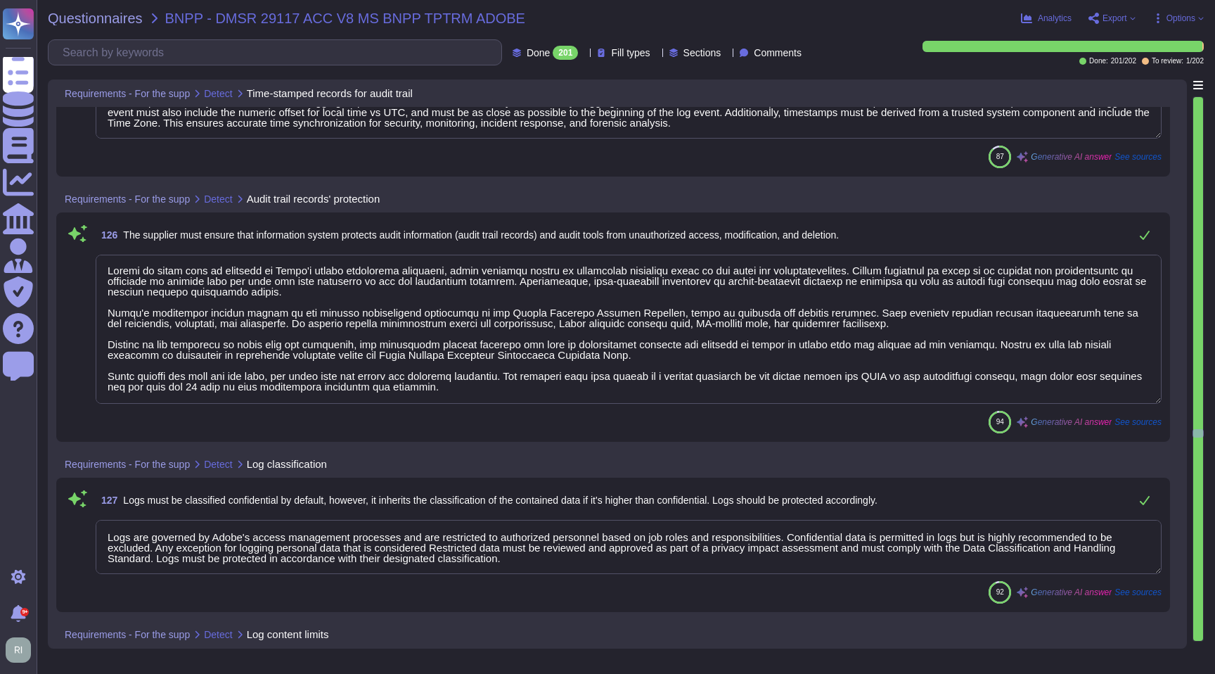
scroll to position [0, 0]
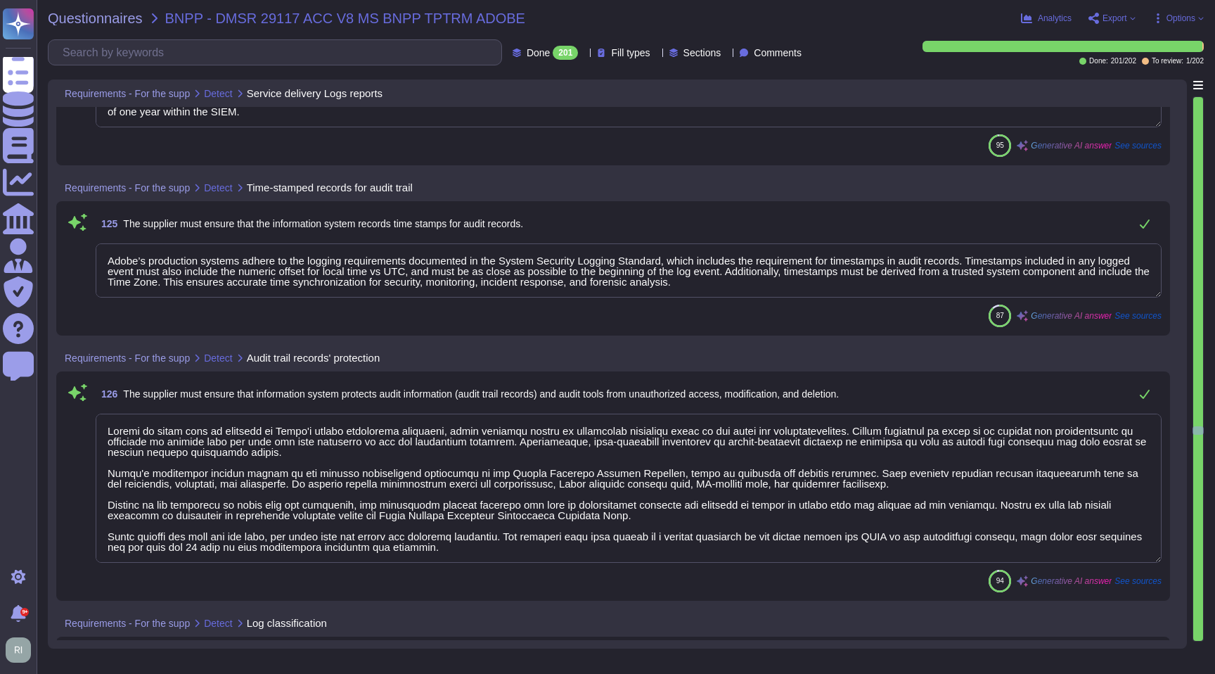
type textarea "Logs are retained within the SIEM or log aggregation service for a minimum peri…"
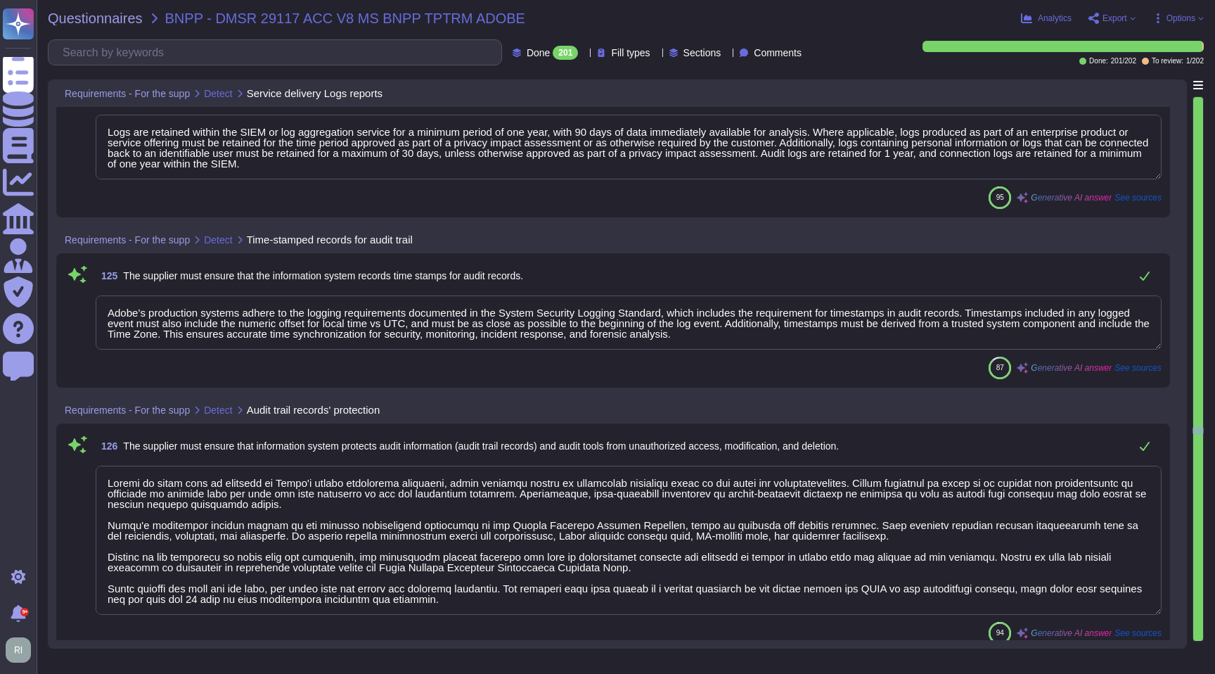
scroll to position [24881, 0]
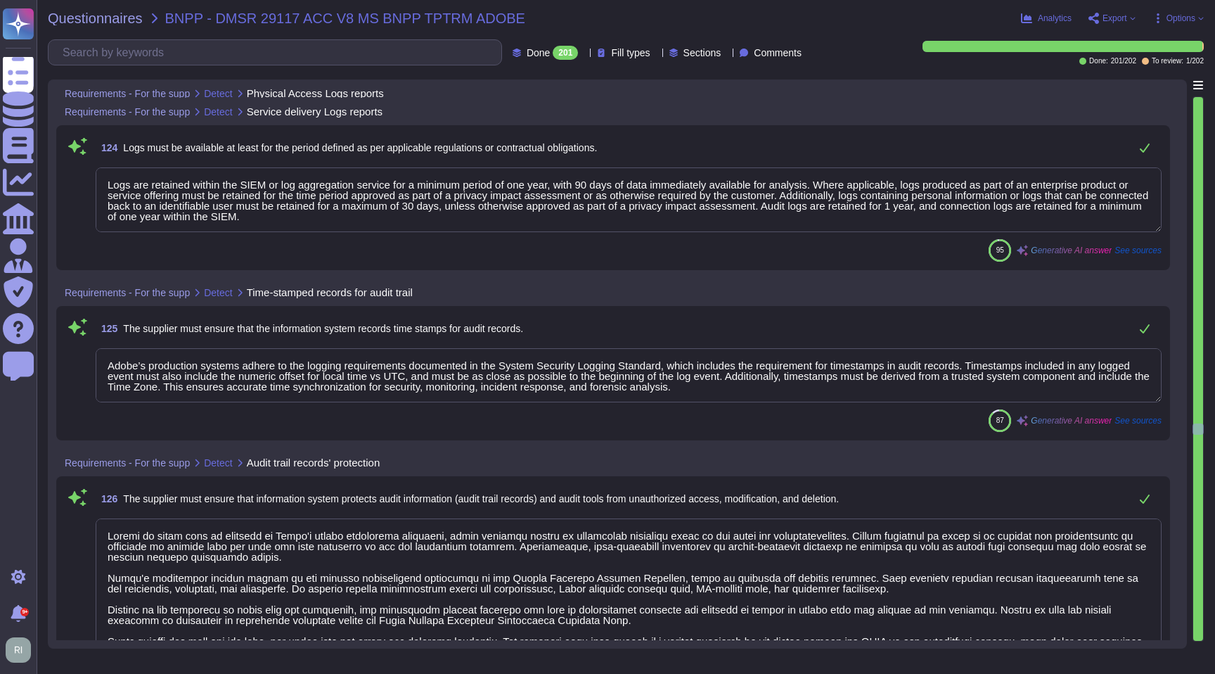
type textarea "Adobe will provide customer logs upon request."
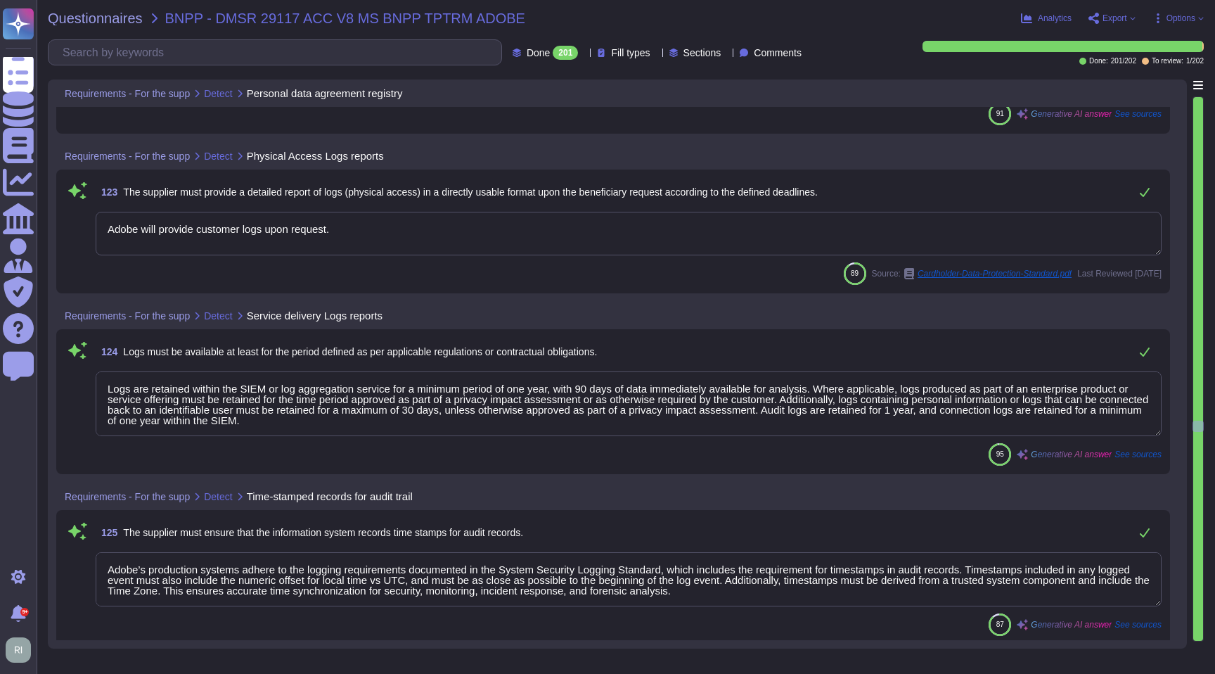
type textarea "As the Data Processor, Adobe processes personal data in accordance with the ins…"
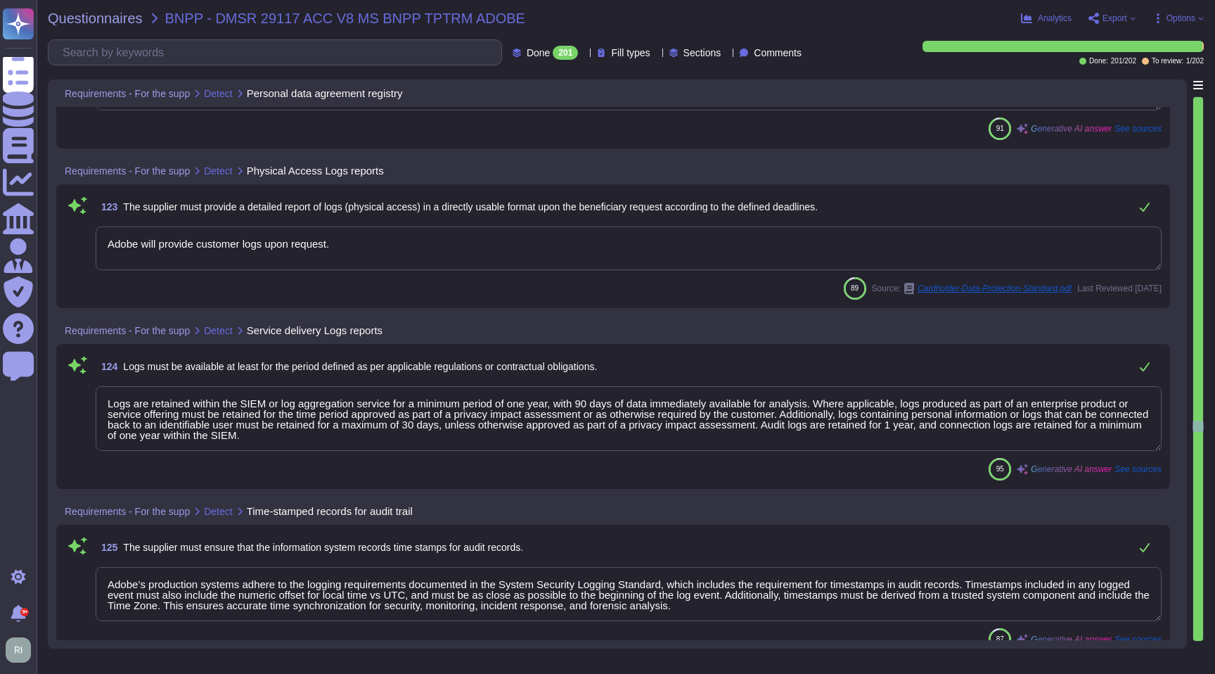
scroll to position [24619, 0]
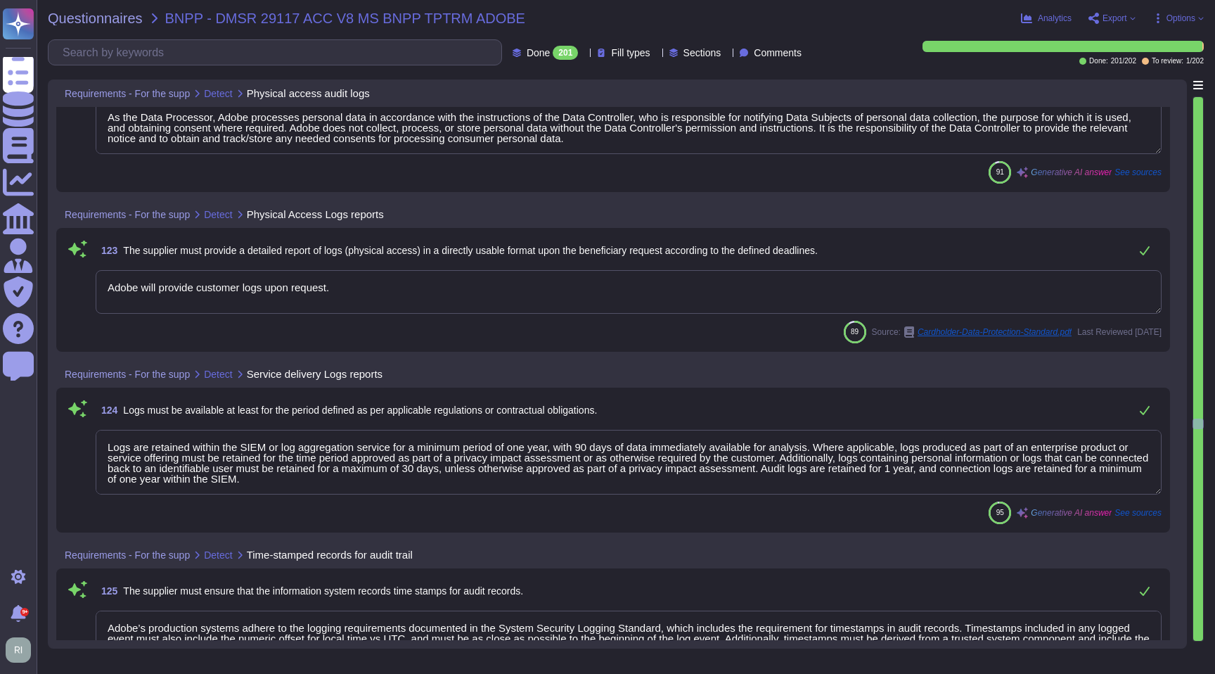
type textarea "Adobe implements physical access logs that are recorded and/or logged to assist…"
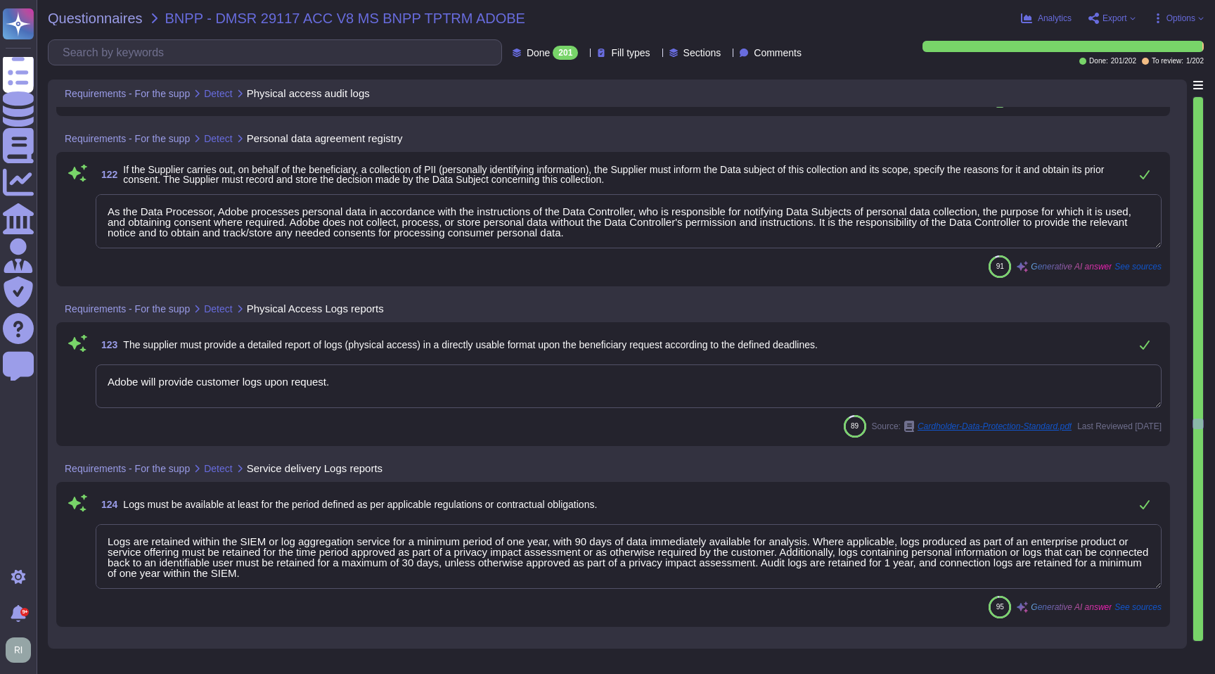
scroll to position [24405, 0]
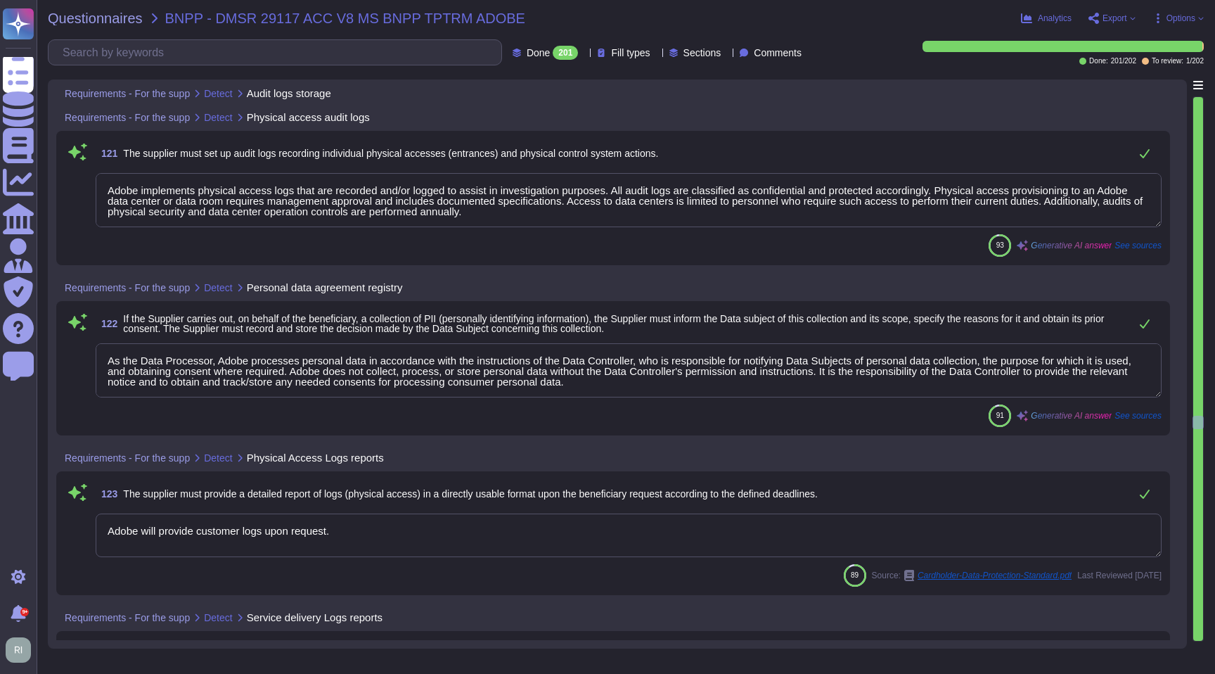
type textarea "Audit logs are established to record exceptions and information security events…"
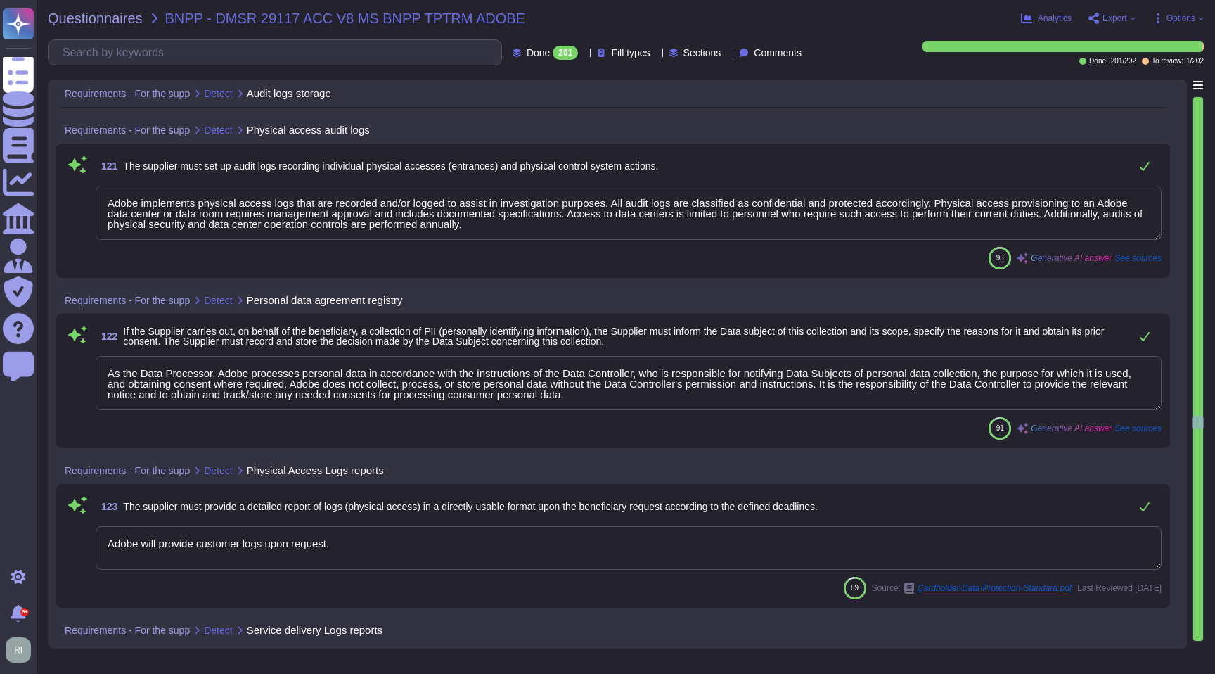
scroll to position [24343, 0]
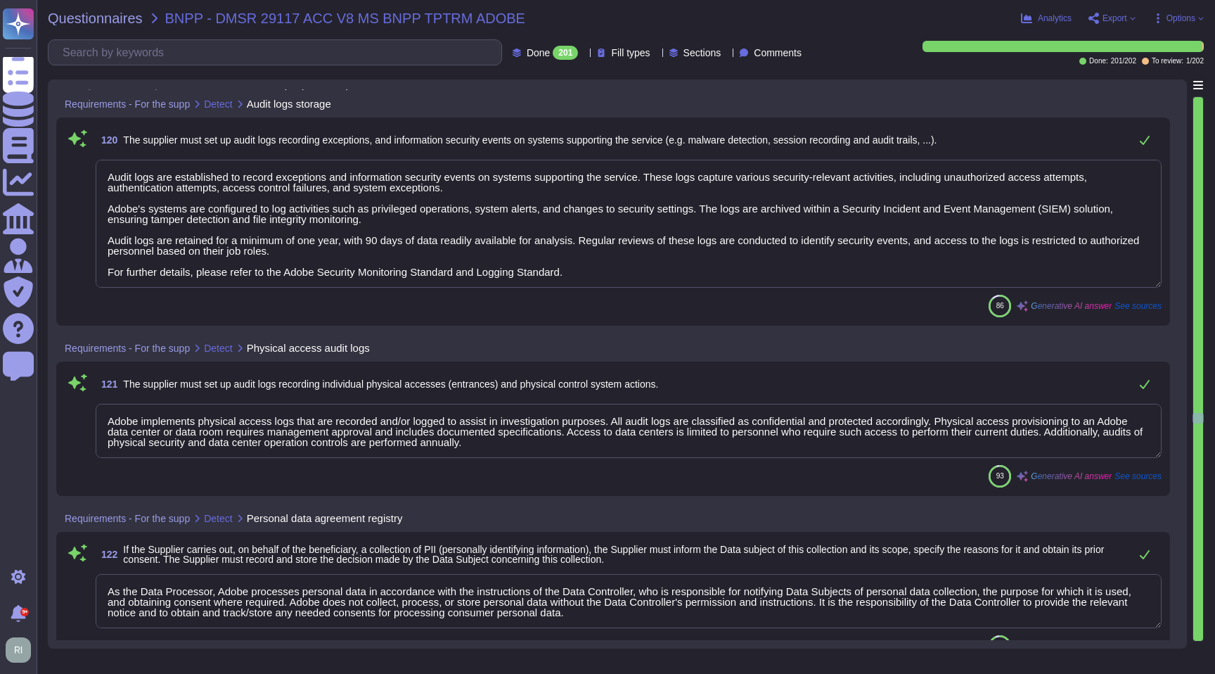
type textarea "For all processing logs, the following records are retained: - When: Logs inclu…"
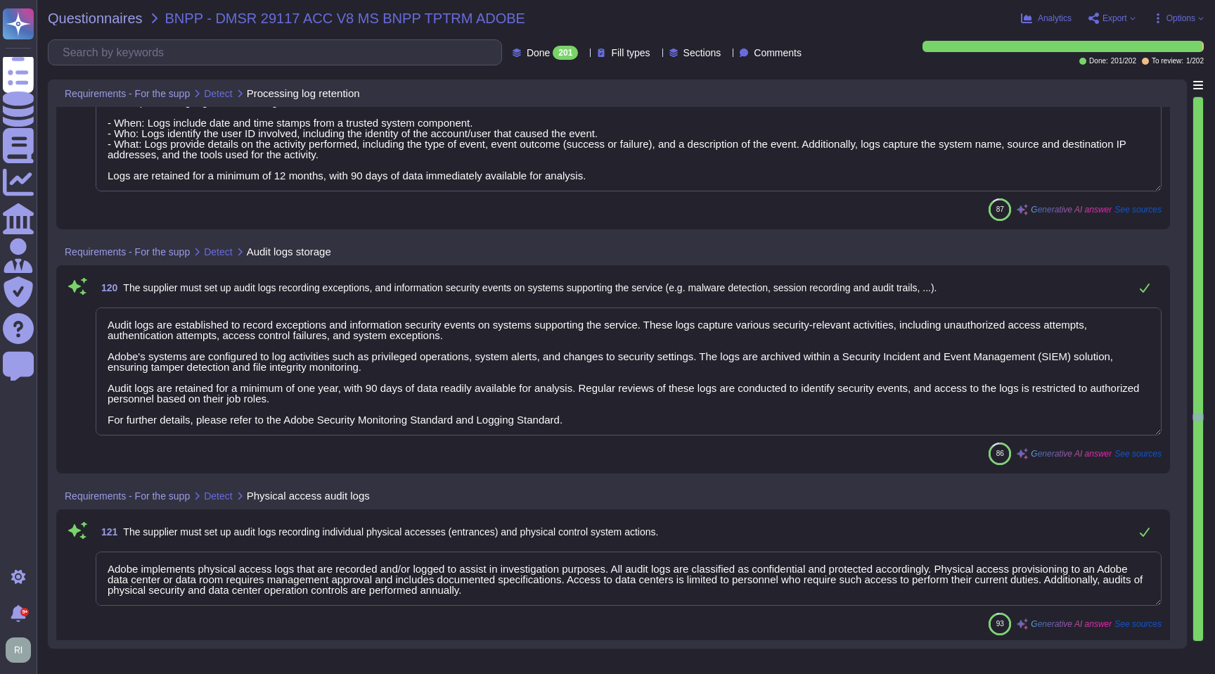
scroll to position [23956, 0]
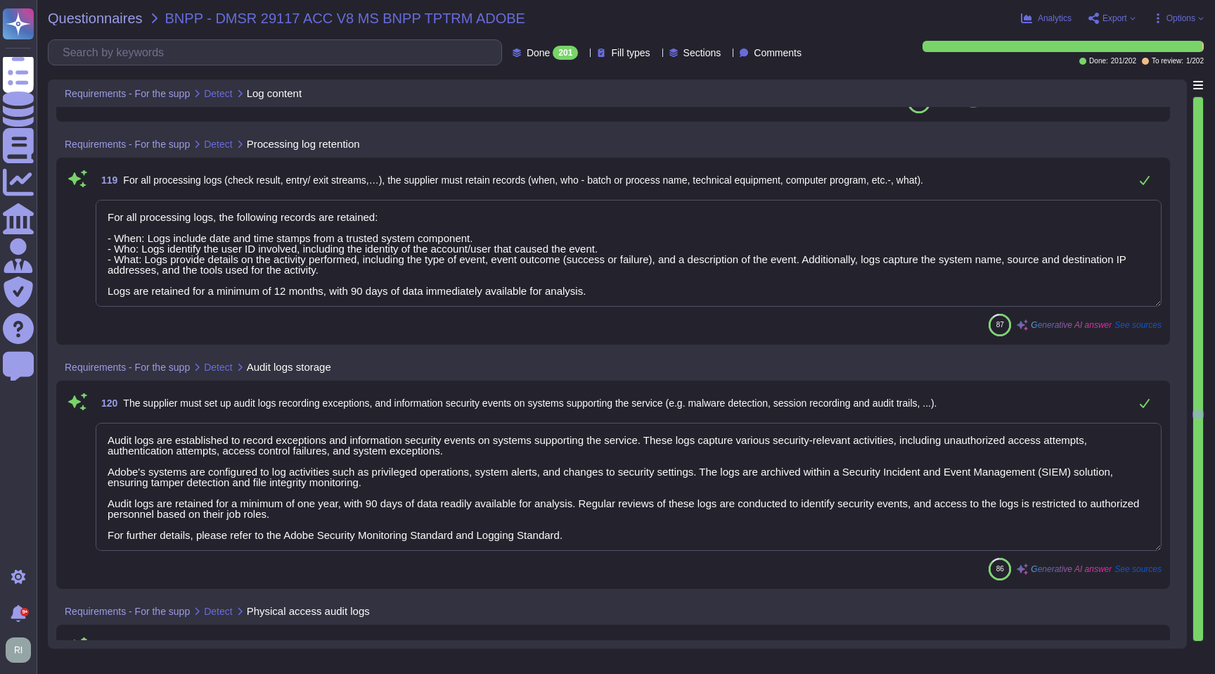
type textarea "Logs identify or contain at least the following elements, directly or indirectl…"
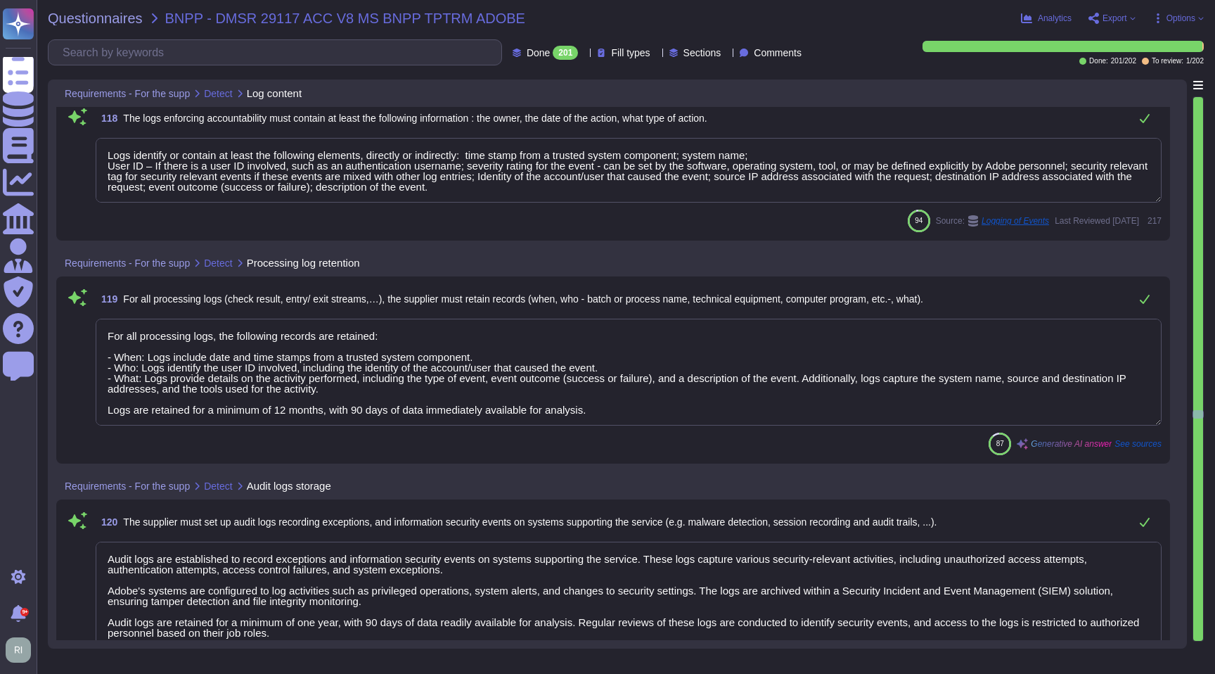
scroll to position [23701, 0]
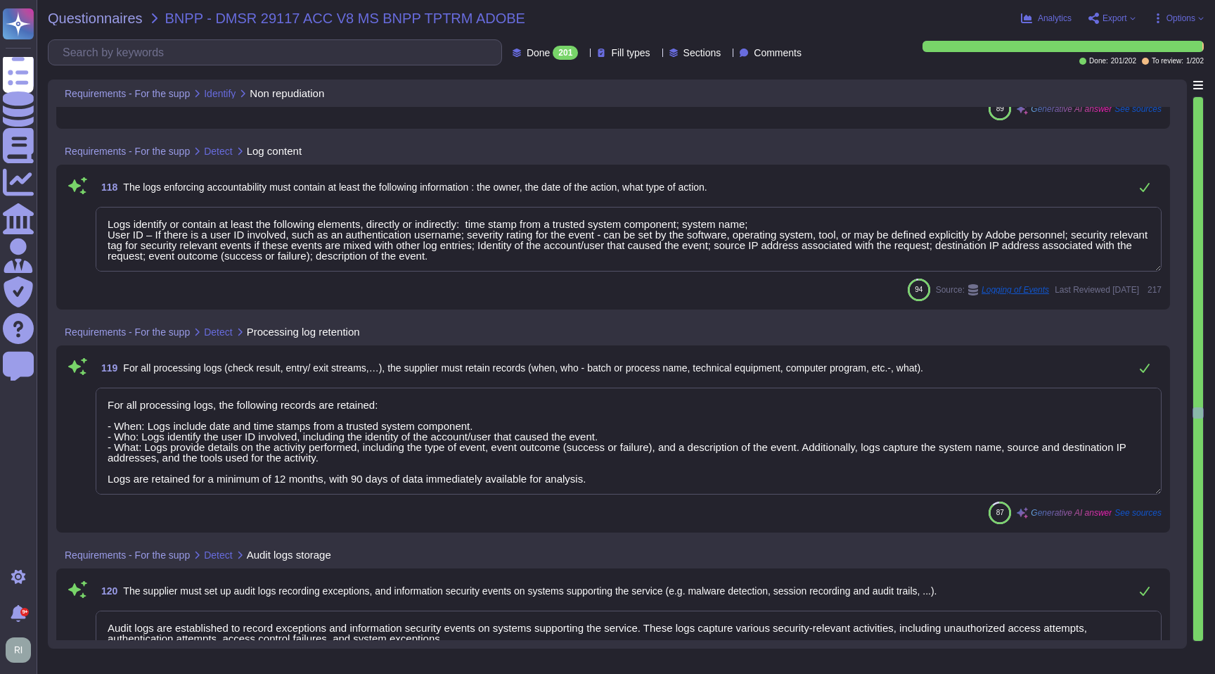
type textarea "Lorem ipsumdo sita consecteturadi eli sedd eiusmodtemp inc utlabo etdolor magna…"
